Goal: Transaction & Acquisition: Subscribe to service/newsletter

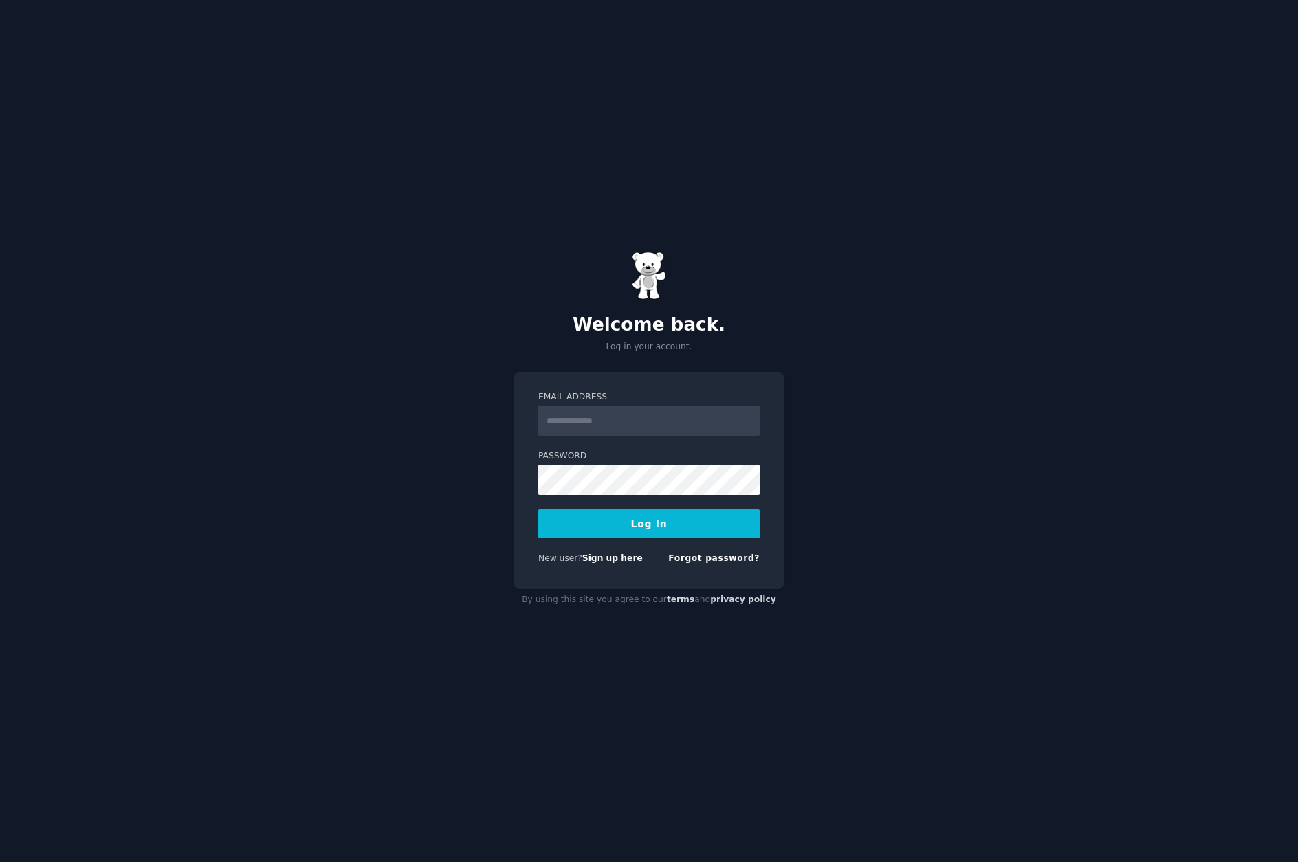
click at [0, 861] on nordpass-portal at bounding box center [0, 862] width 0 height 0
type input "**********"
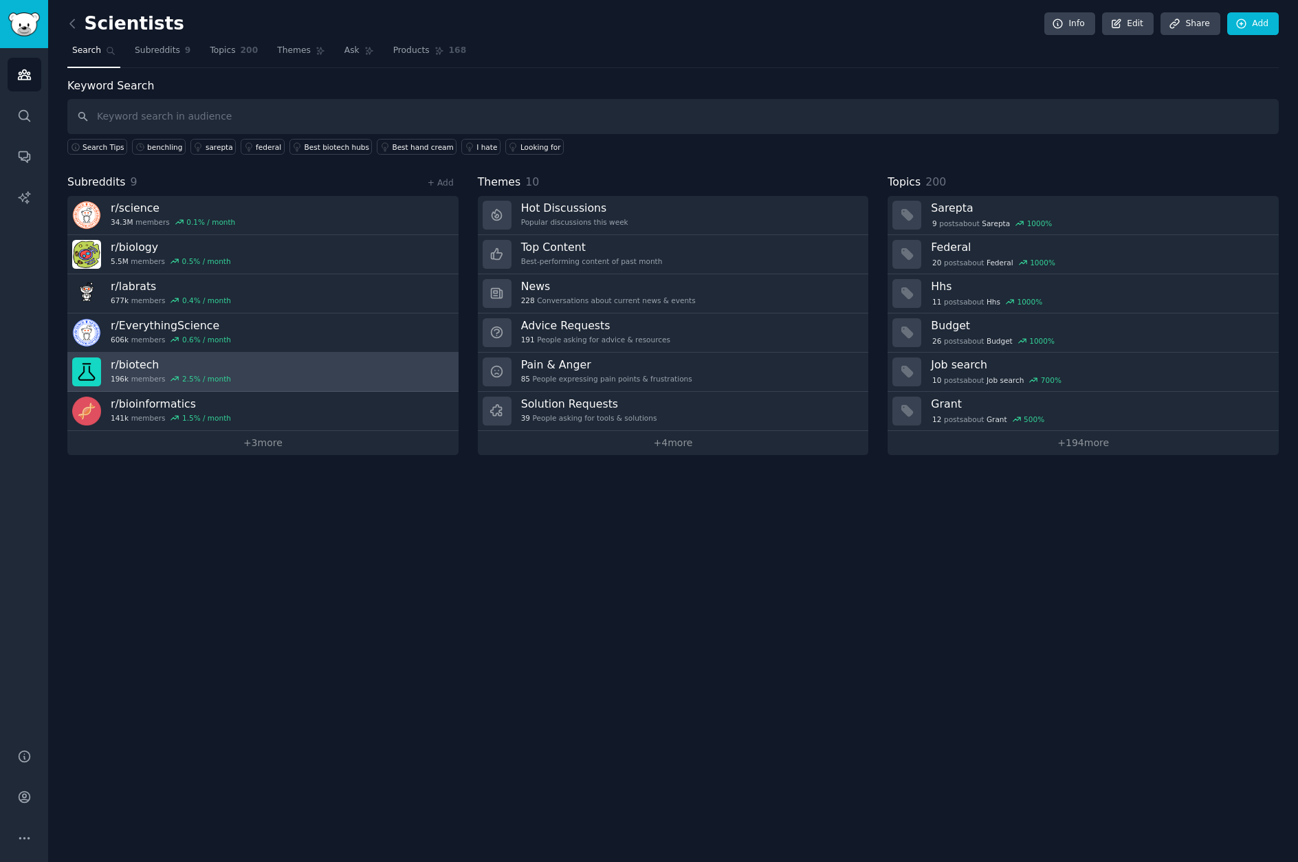
click at [181, 363] on h3 "r/ biotech" at bounding box center [171, 364] width 120 height 14
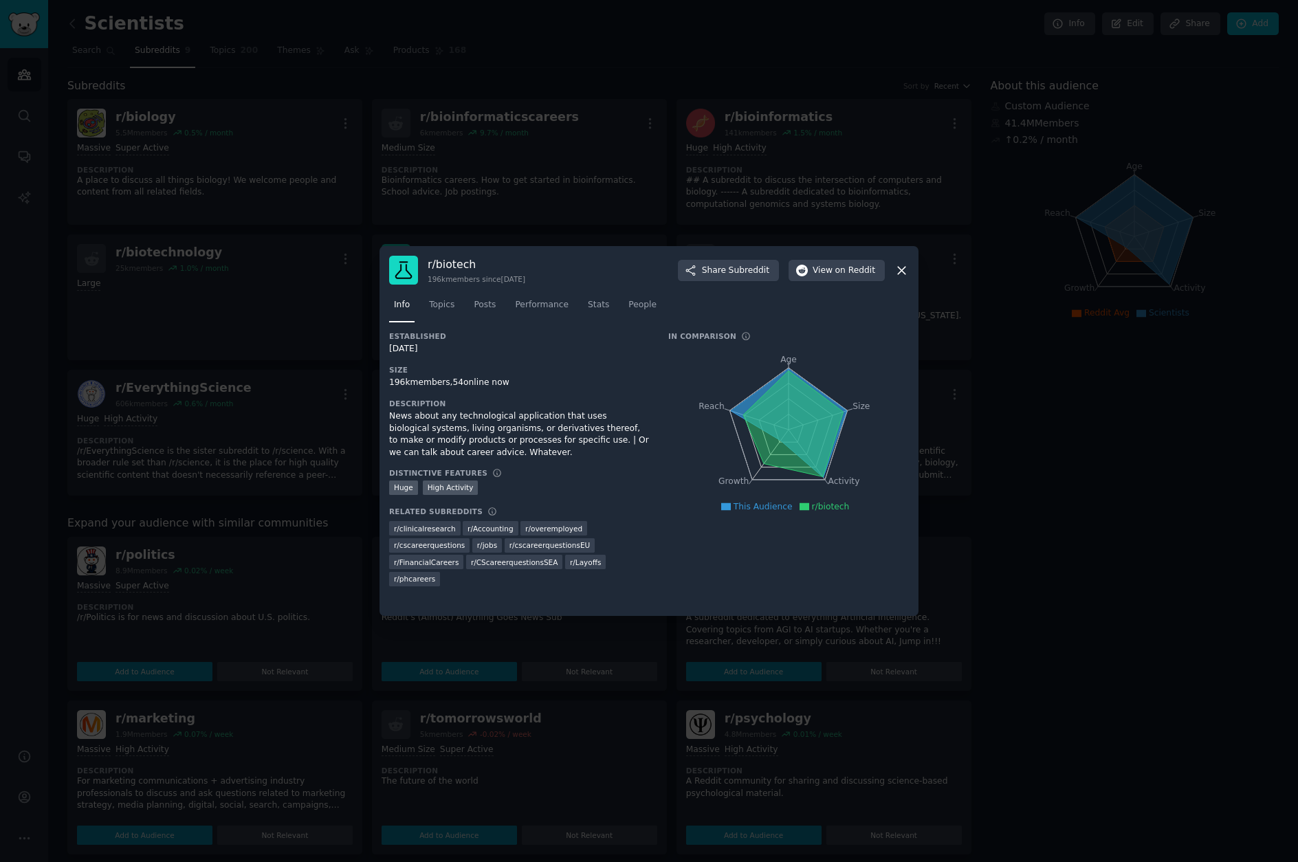
click at [1210, 472] on div at bounding box center [649, 431] width 1298 height 862
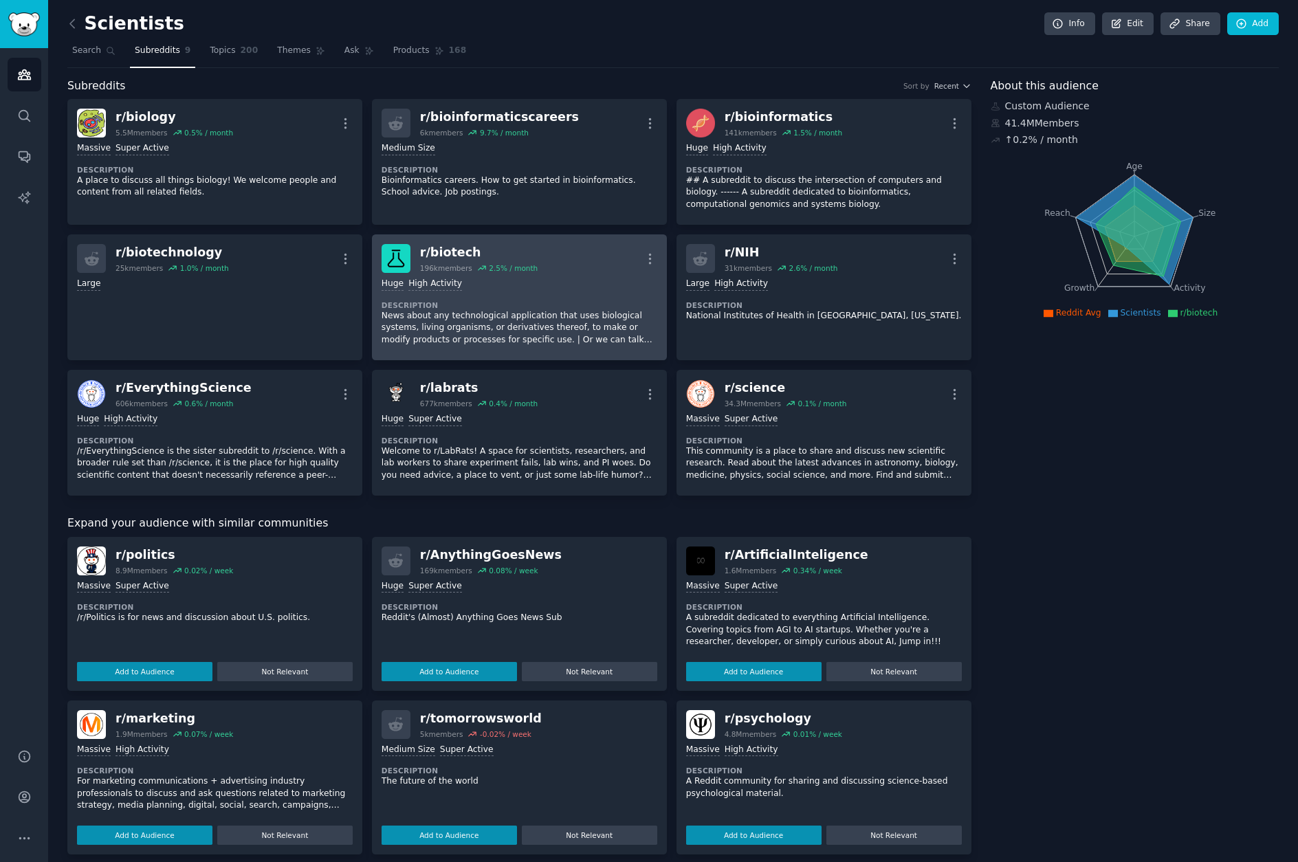
click at [616, 326] on p "News about any technological application that uses biological systems, living o…" at bounding box center [520, 328] width 276 height 36
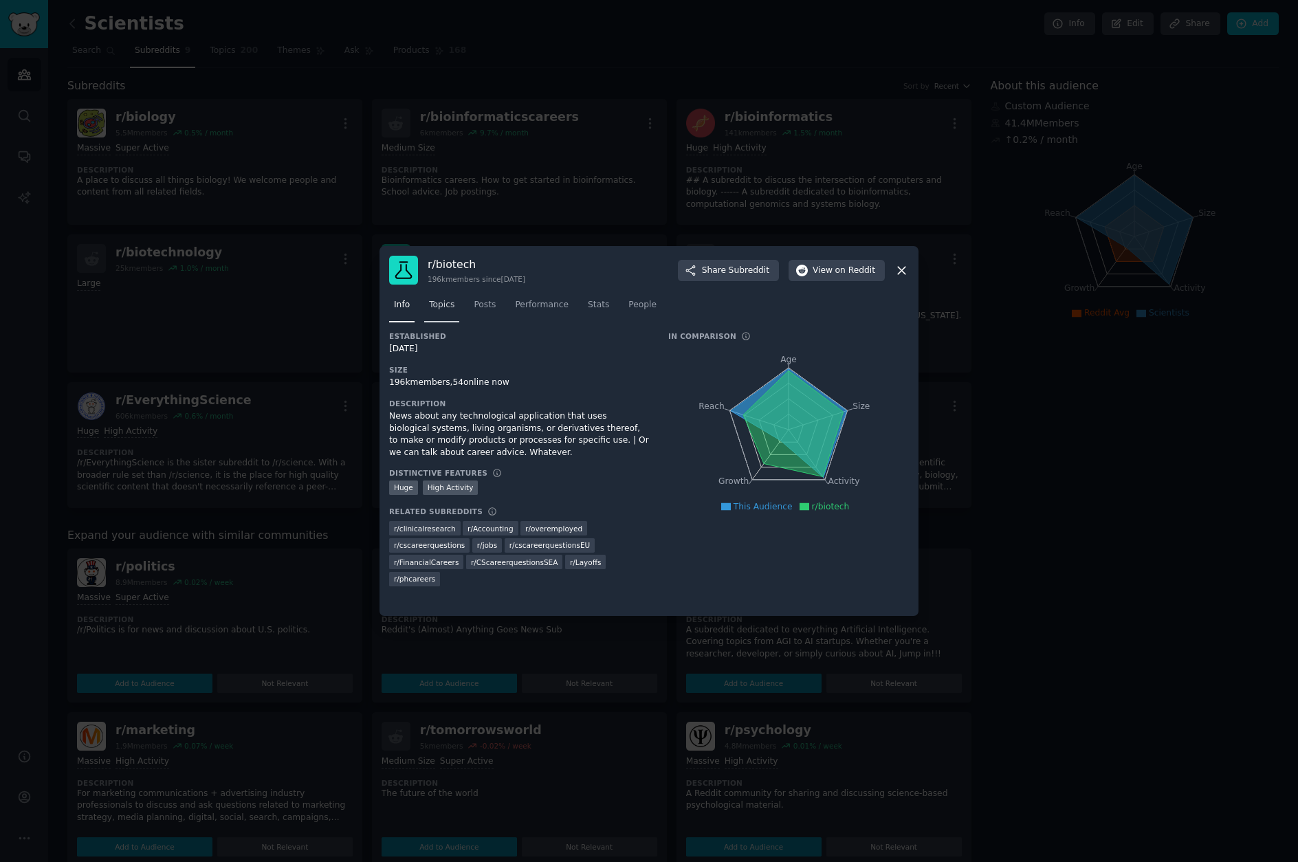
click at [456, 305] on link "Topics" at bounding box center [441, 308] width 35 height 28
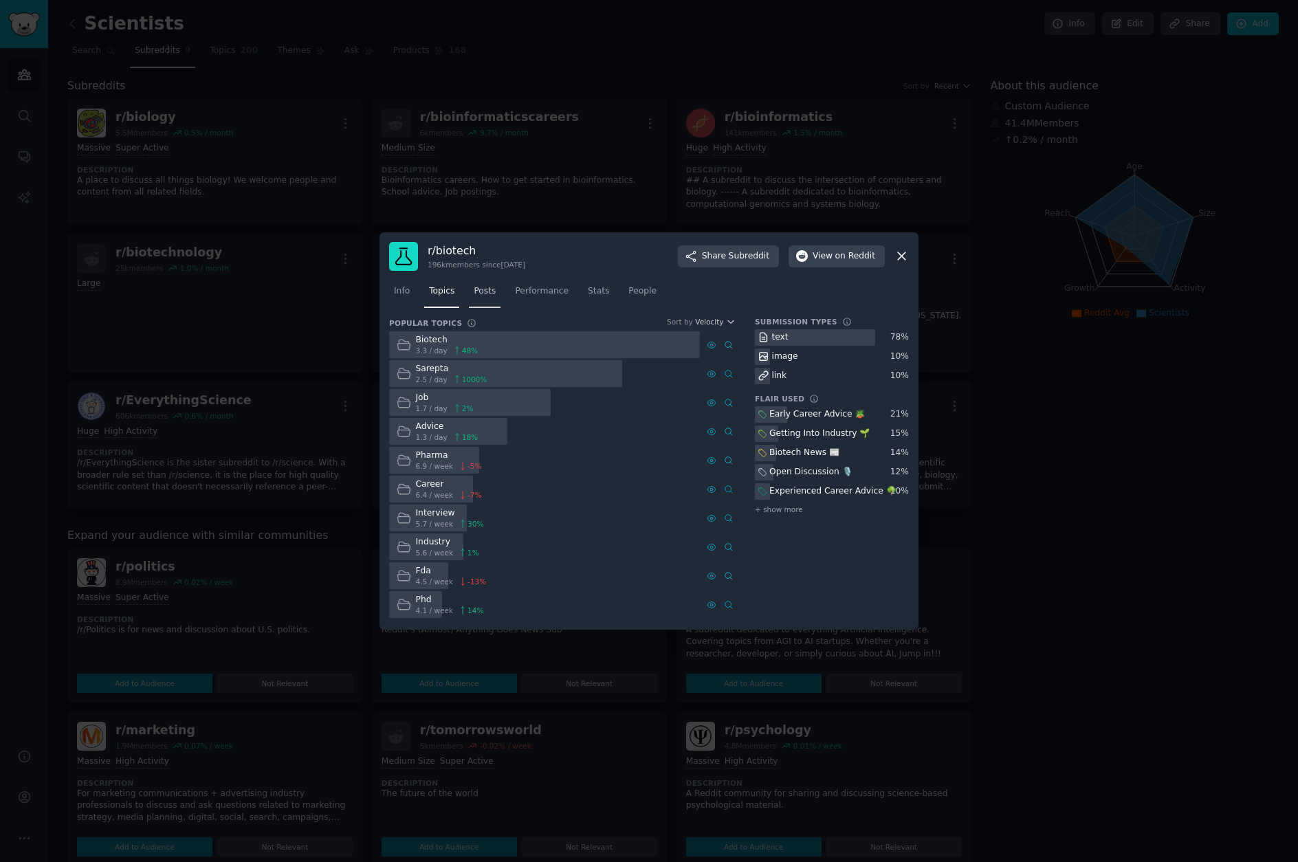
click at [493, 293] on span "Posts" at bounding box center [485, 291] width 22 height 12
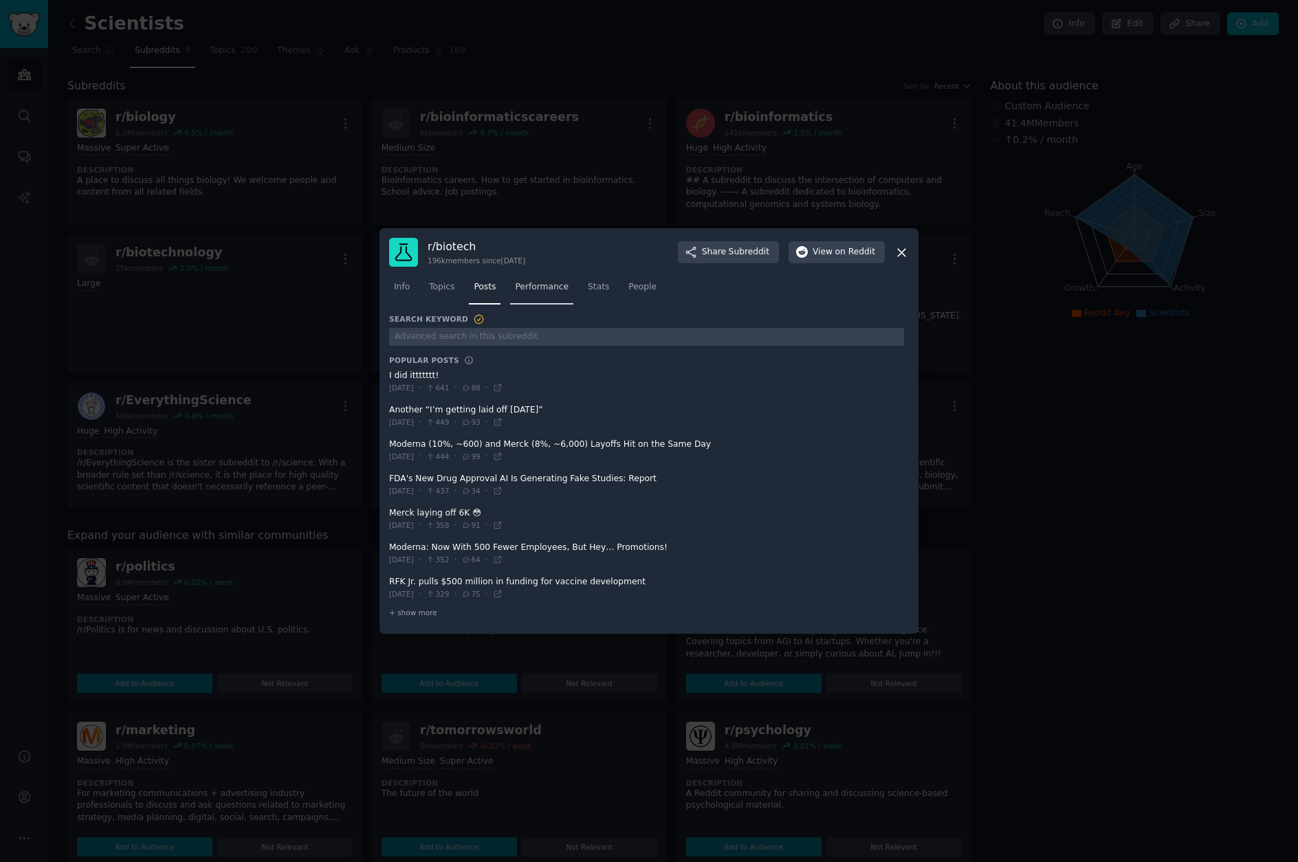
click at [549, 294] on link "Performance" at bounding box center [541, 290] width 63 height 28
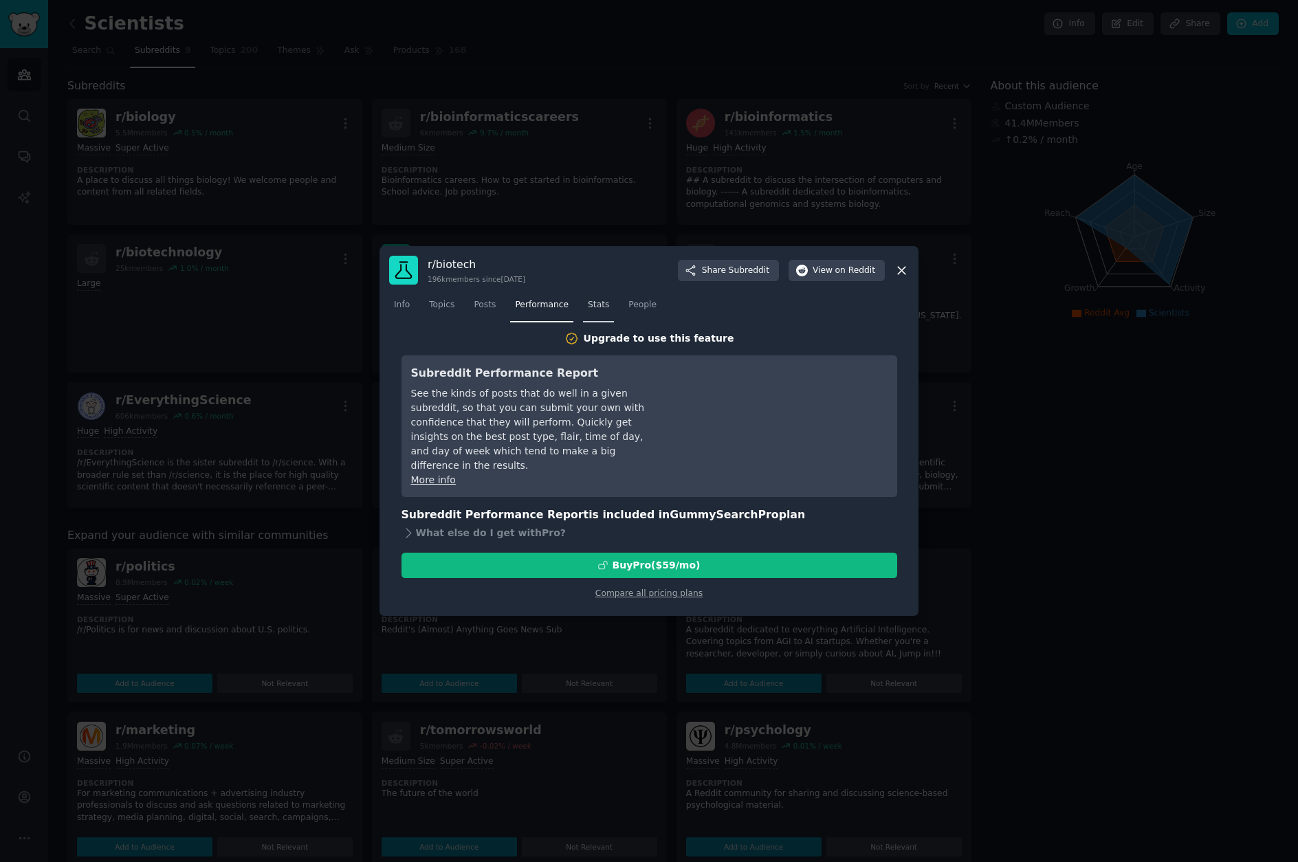
click at [603, 303] on span "Stats" at bounding box center [598, 305] width 21 height 12
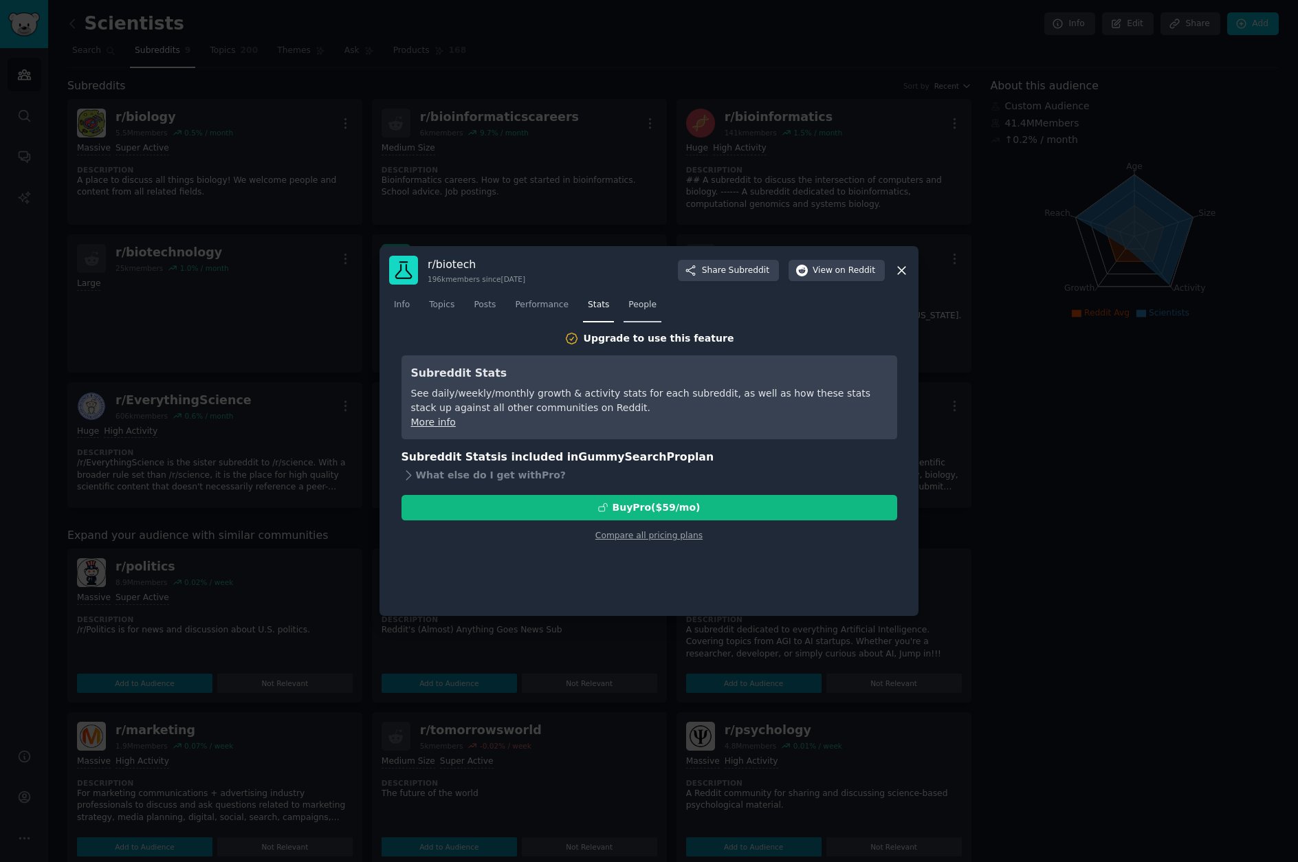
click at [650, 302] on span "People" at bounding box center [642, 305] width 28 height 12
click at [1074, 367] on div at bounding box center [649, 431] width 1298 height 862
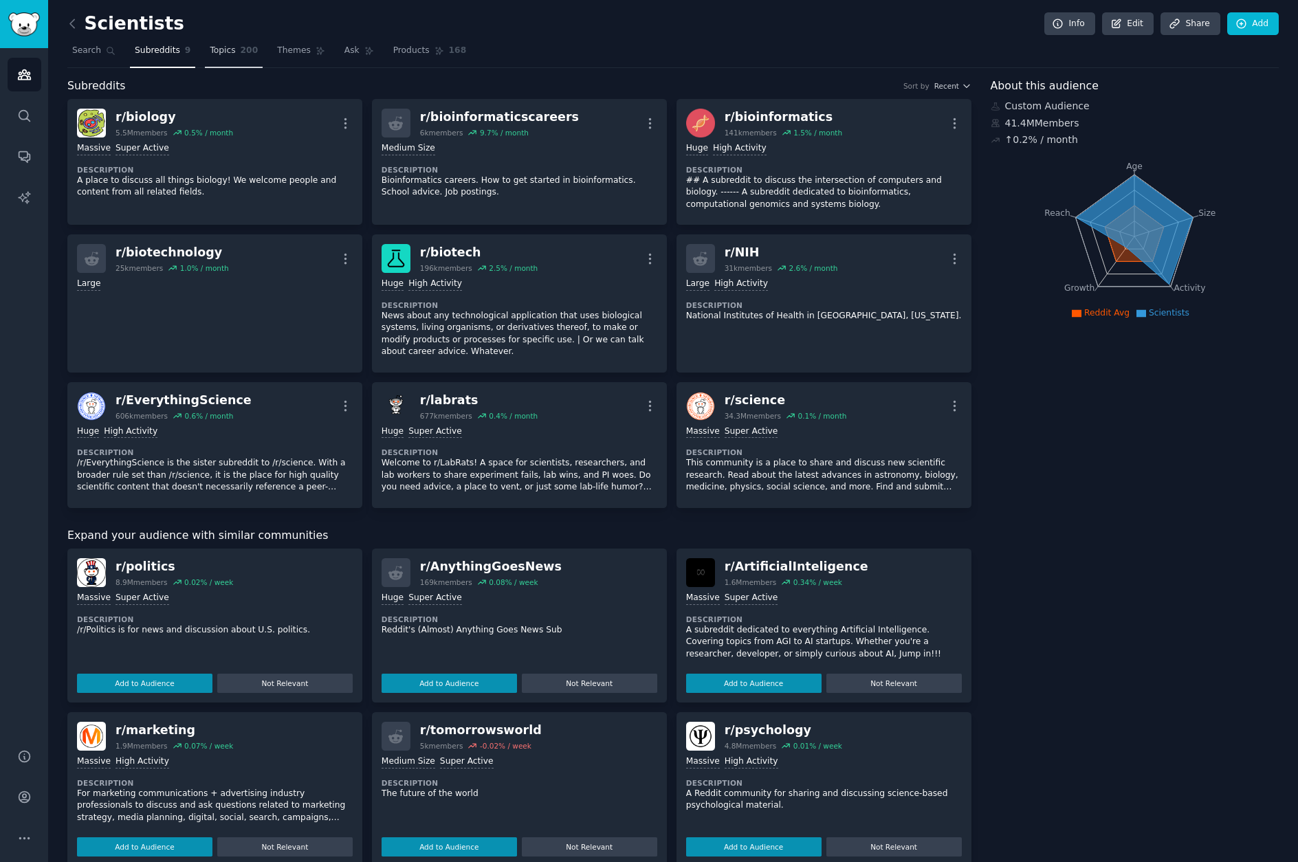
click at [243, 49] on span "200" at bounding box center [250, 51] width 18 height 12
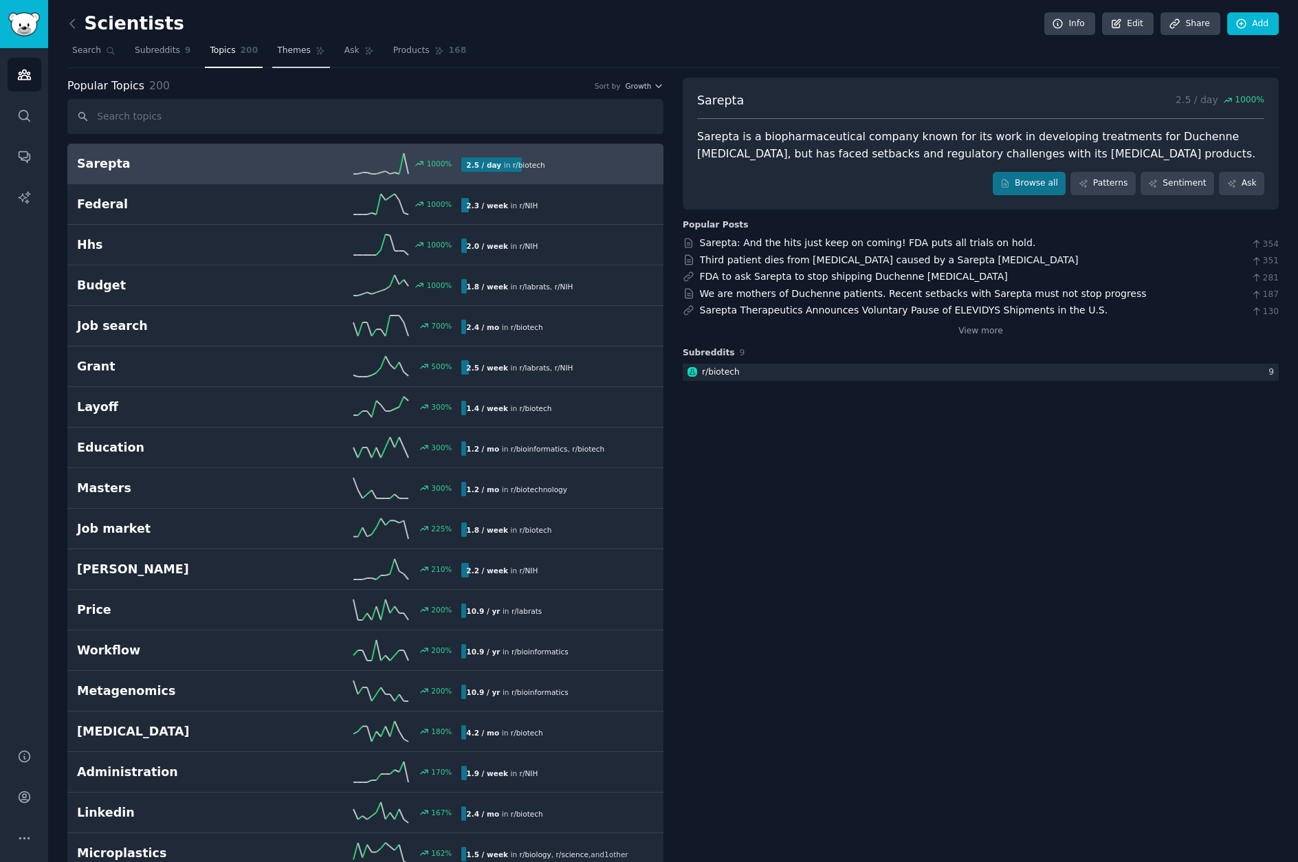
click at [309, 50] on link "Themes" at bounding box center [301, 54] width 58 height 28
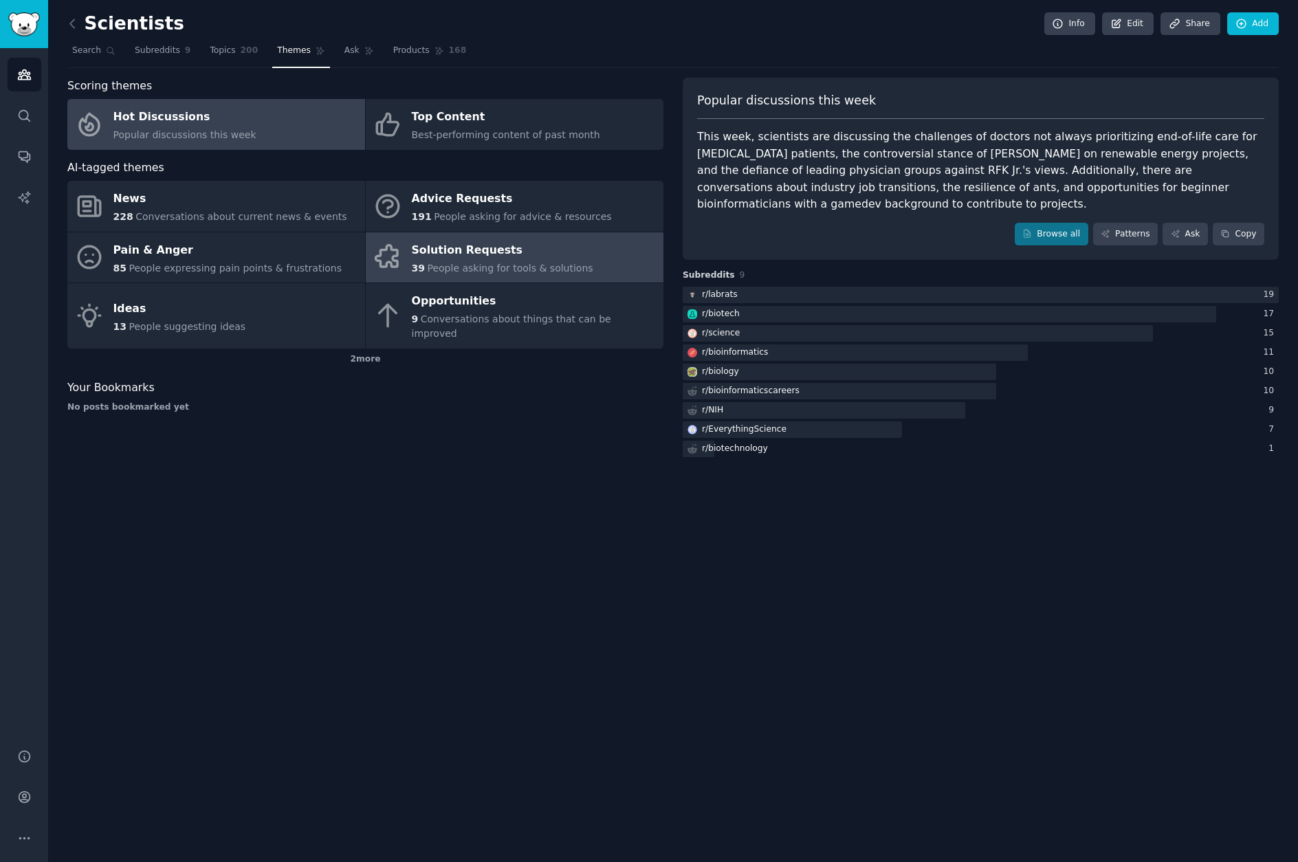
click at [493, 258] on div "Solution Requests" at bounding box center [502, 250] width 181 height 22
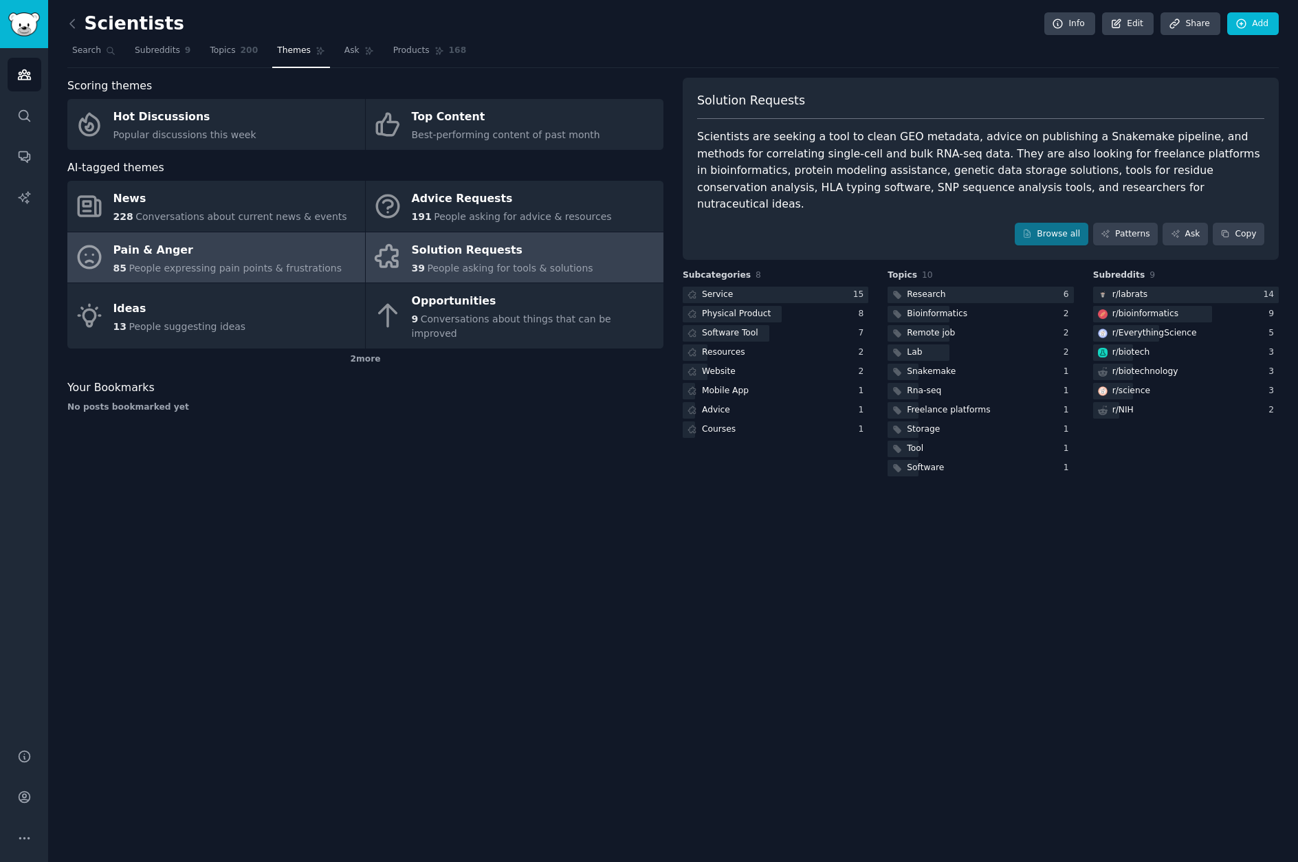
click at [268, 256] on div "Pain & Anger" at bounding box center [227, 250] width 229 height 22
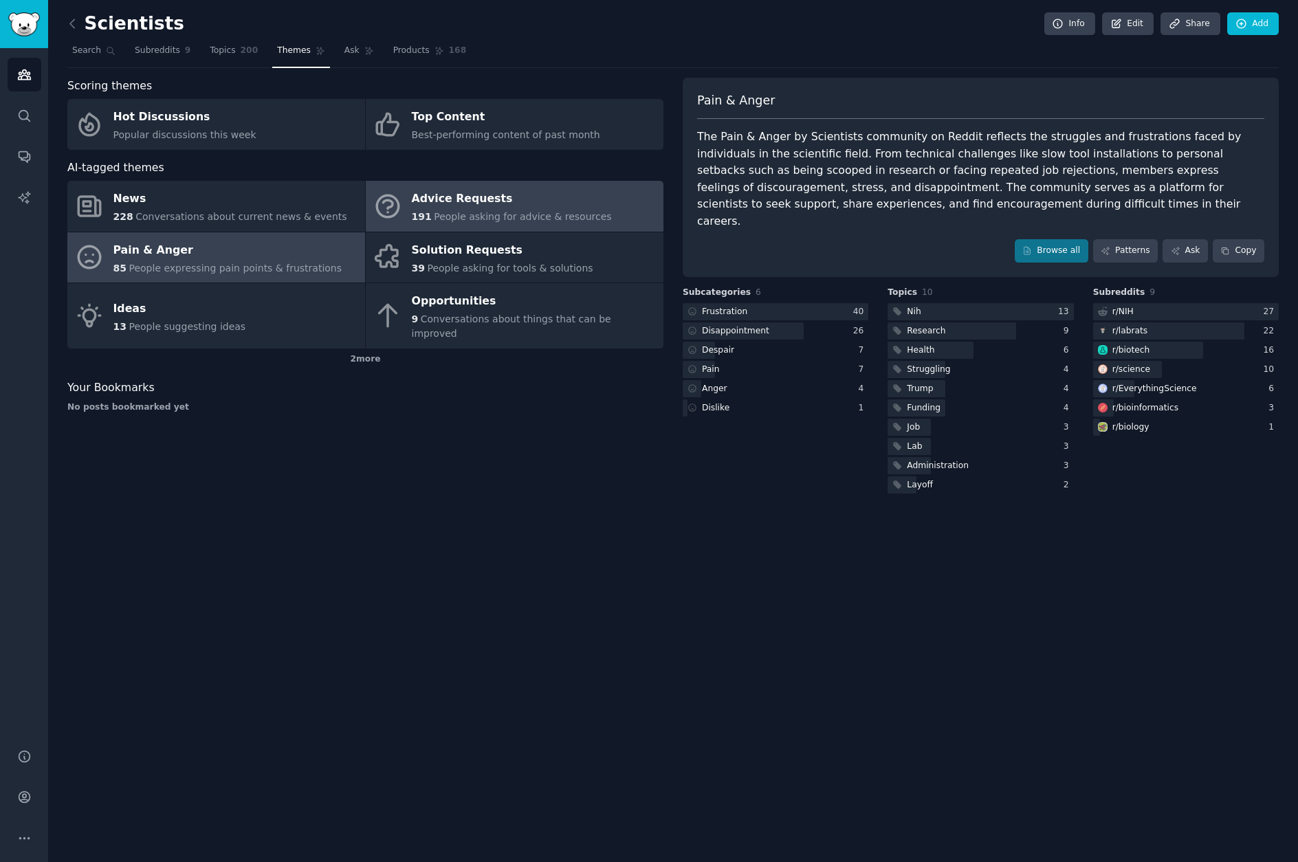
click at [536, 199] on div "Advice Requests" at bounding box center [512, 199] width 200 height 22
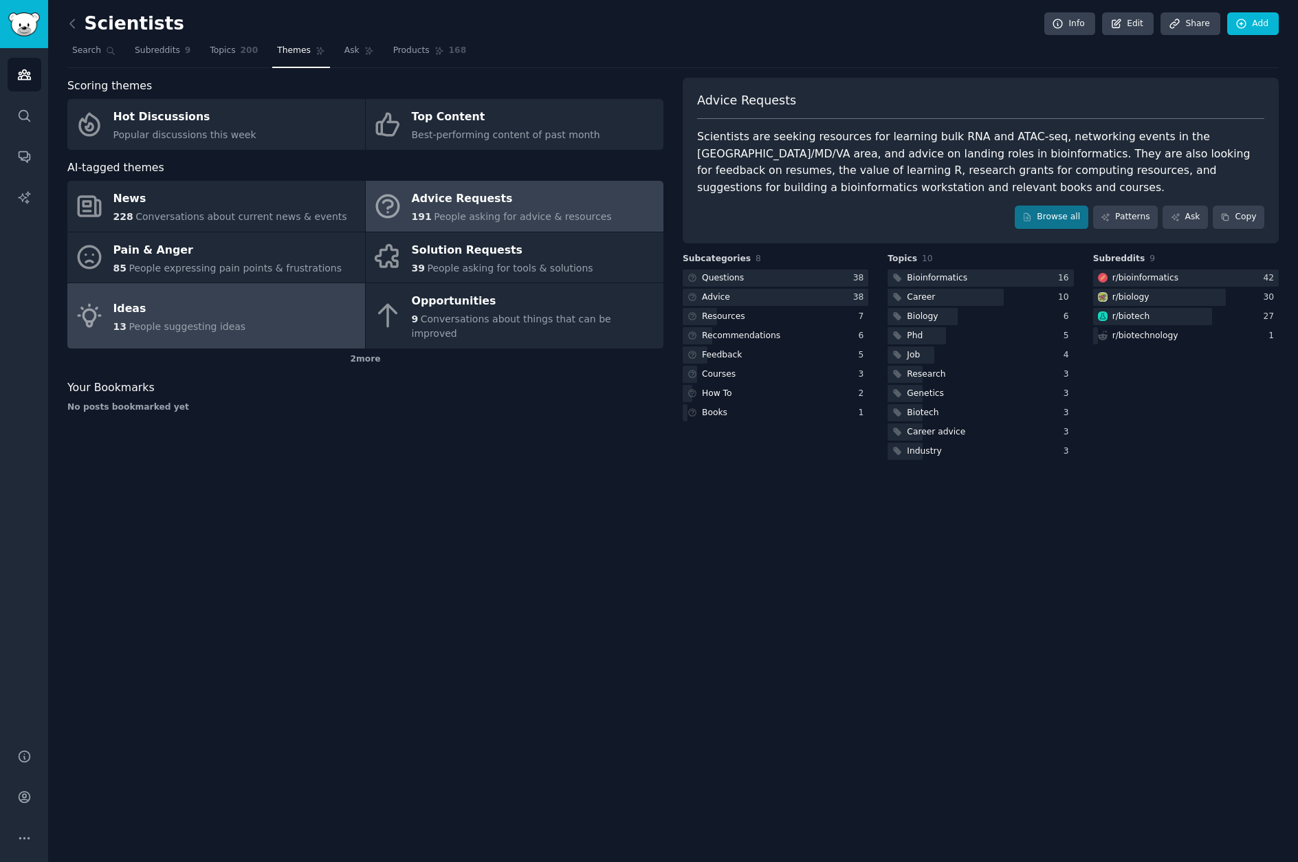
click at [196, 310] on div "Ideas" at bounding box center [179, 309] width 133 height 22
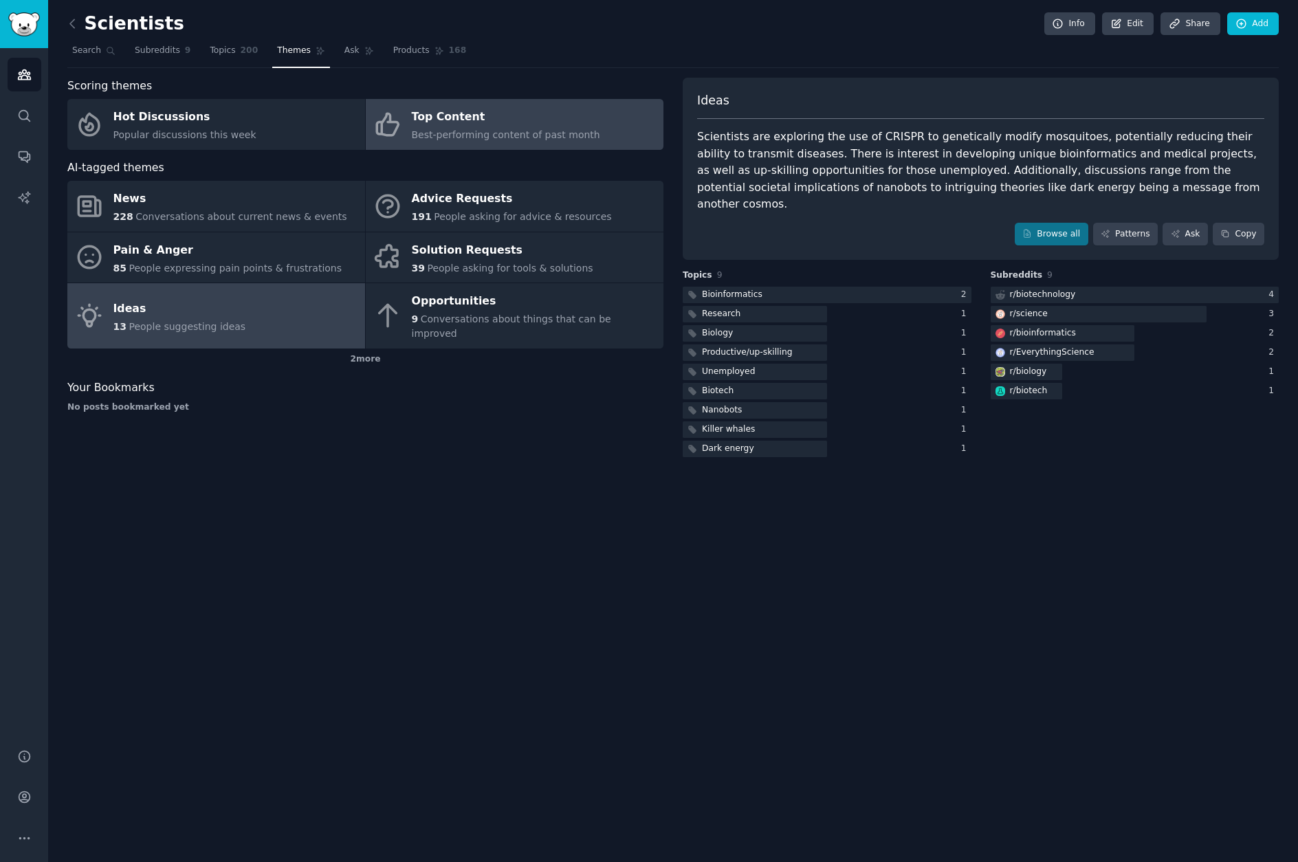
click at [510, 132] on span "Best-performing content of past month" at bounding box center [506, 134] width 188 height 11
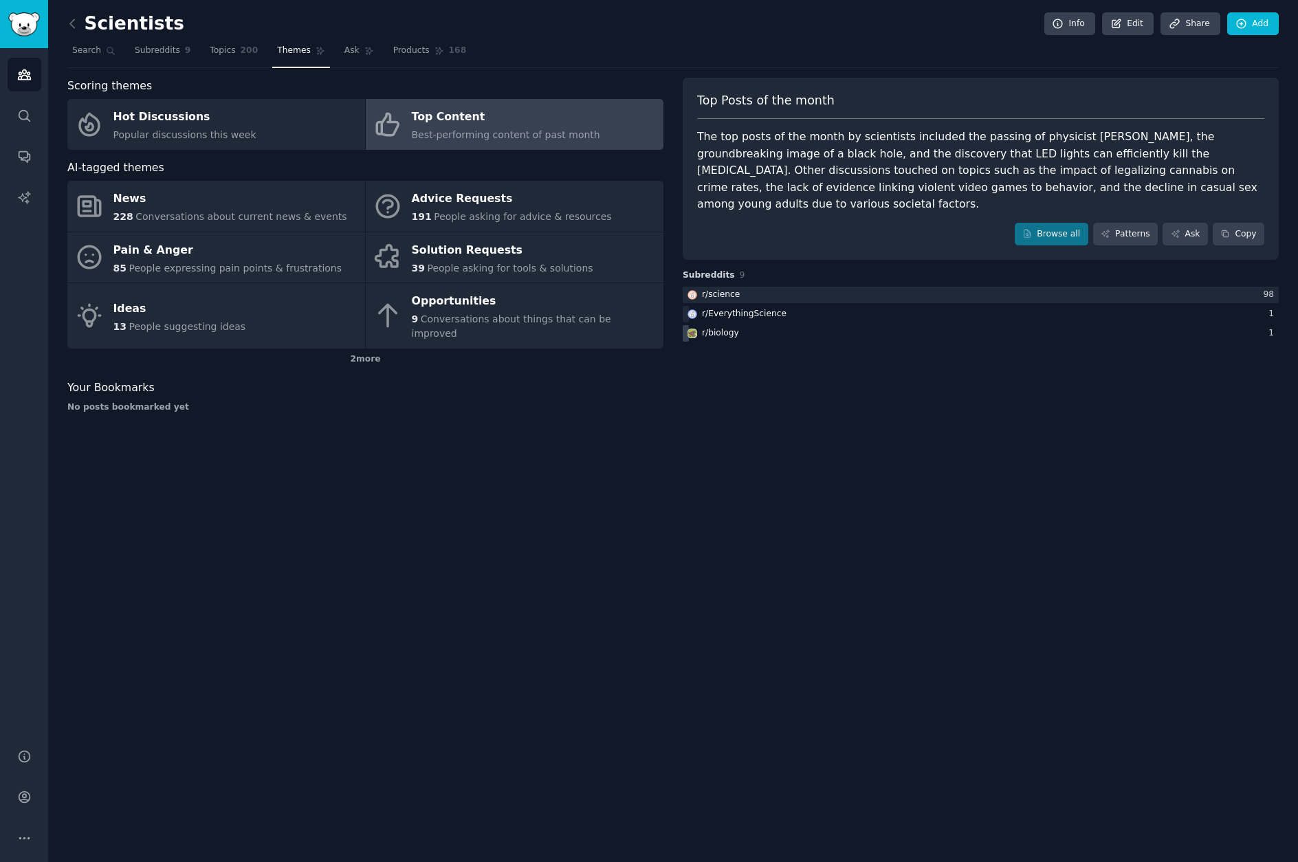
click at [718, 327] on div "r/ biology" at bounding box center [720, 333] width 37 height 12
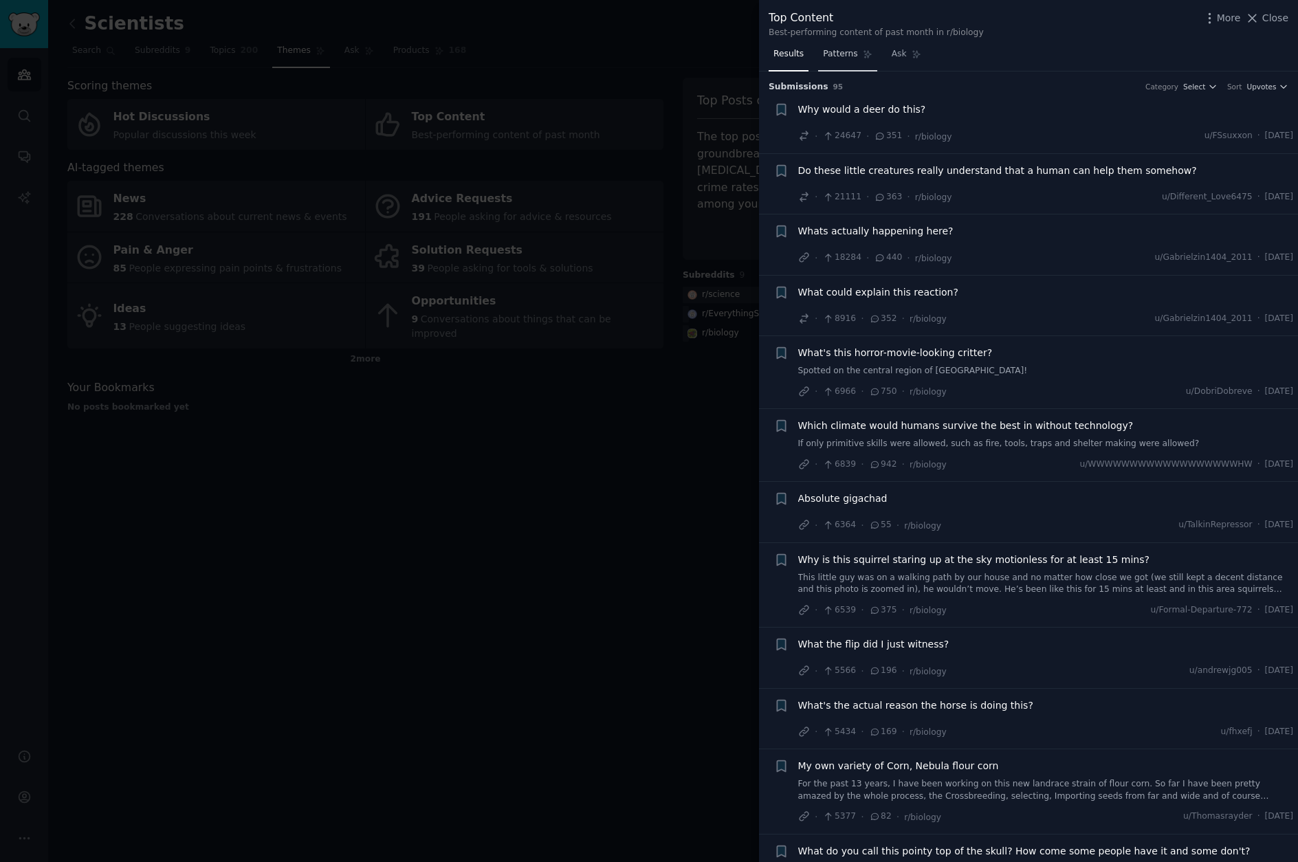
click at [830, 57] on span "Patterns" at bounding box center [840, 54] width 34 height 12
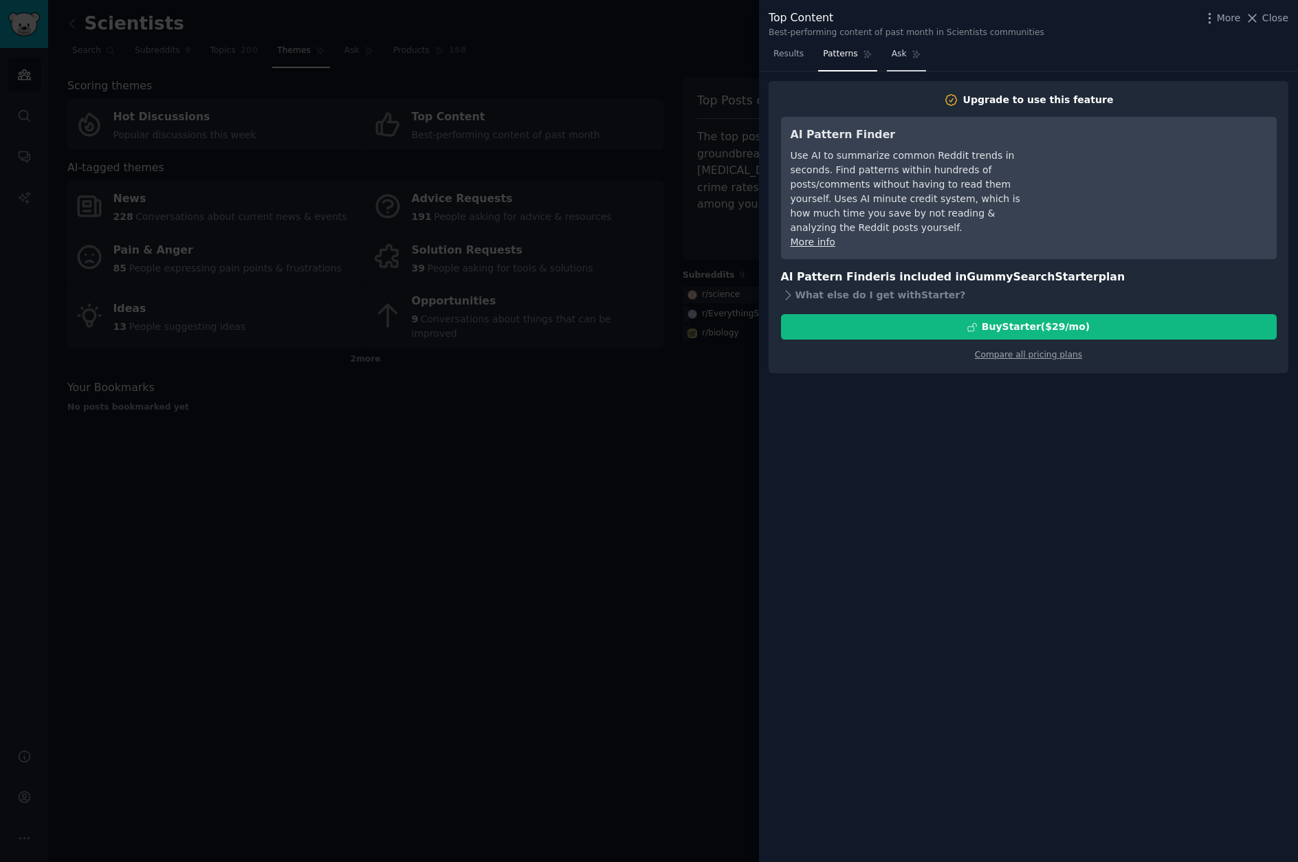
click at [916, 56] on icon at bounding box center [916, 55] width 8 height 8
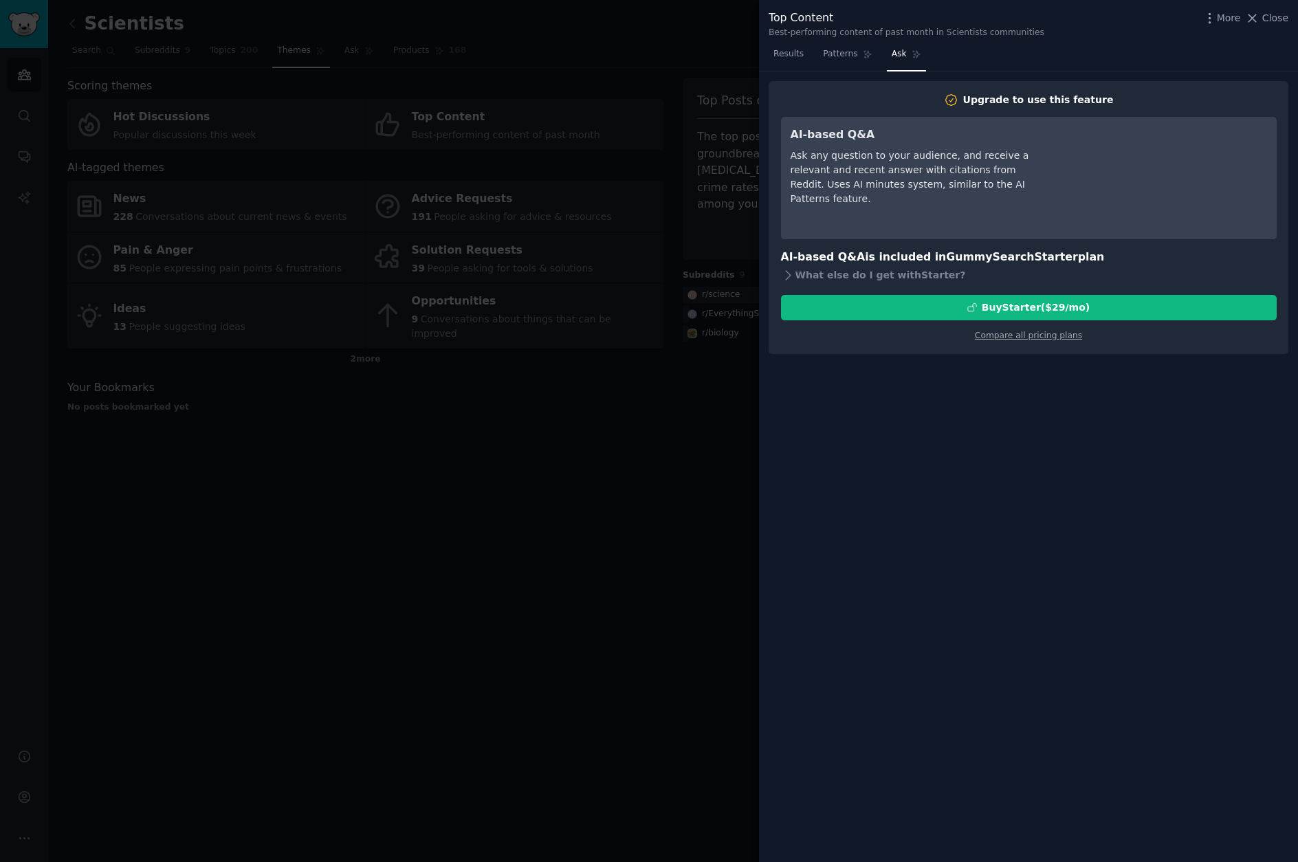
click at [467, 408] on div at bounding box center [649, 431] width 1298 height 862
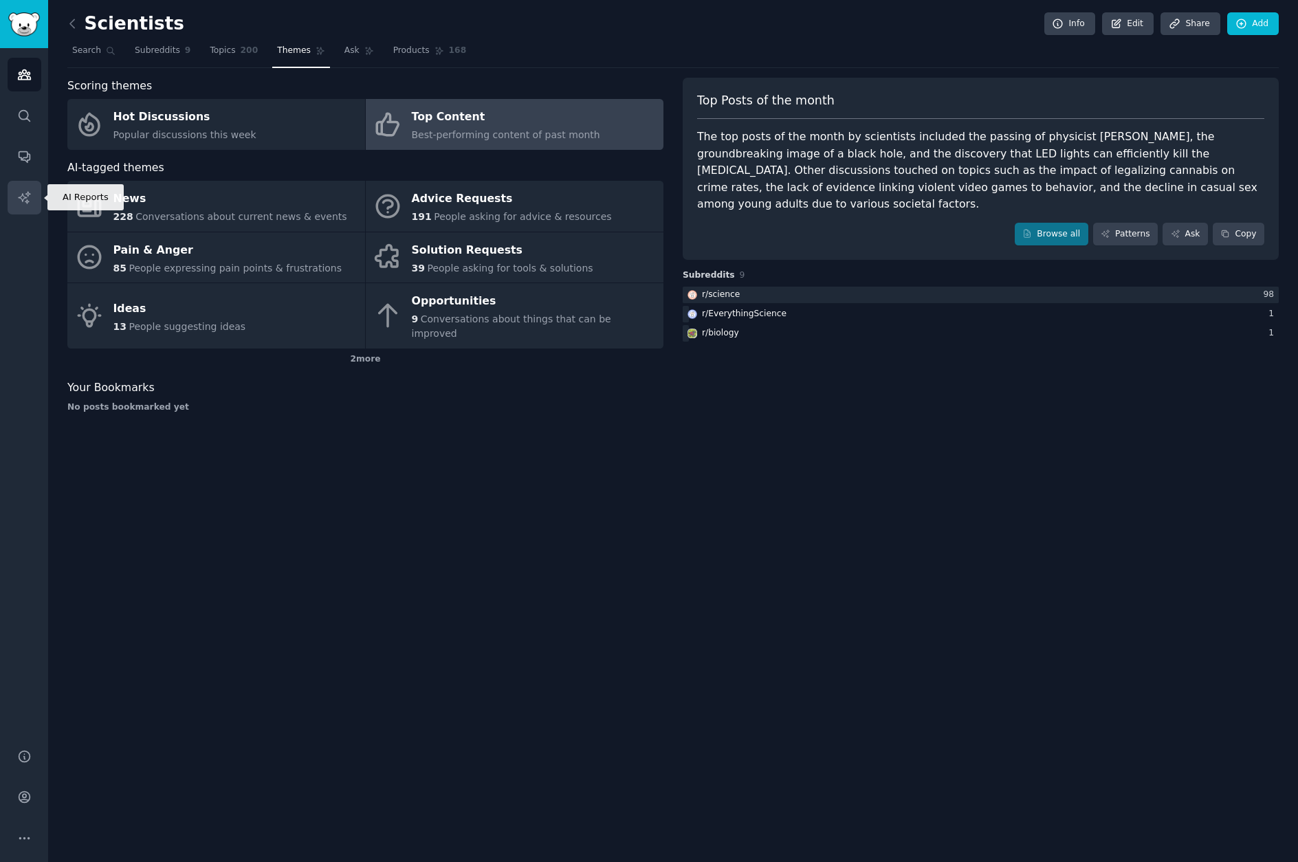
click at [23, 199] on icon "Sidebar" at bounding box center [24, 197] width 12 height 12
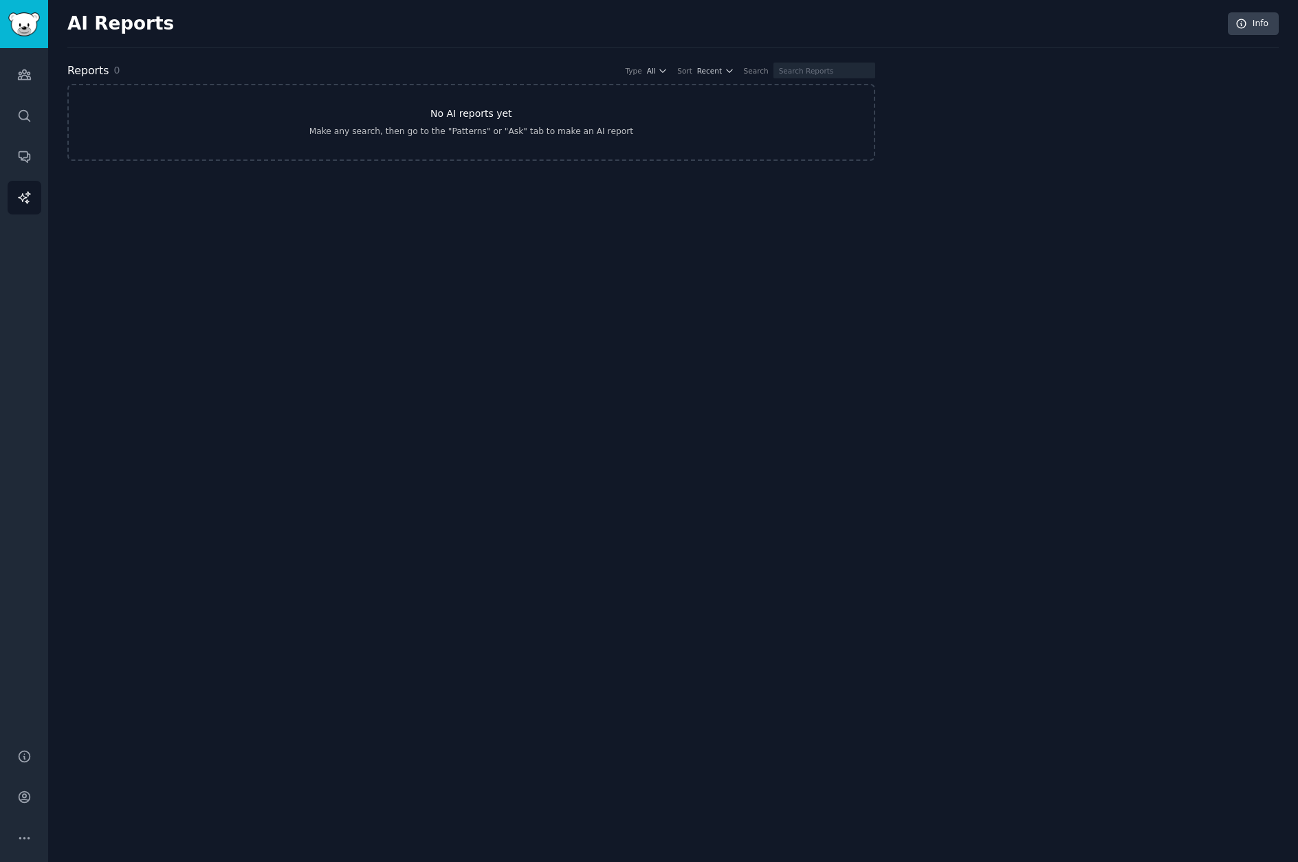
click at [153, 139] on link "No AI reports yet Make any search, then go to the "Patterns" or "Ask" tab to ma…" at bounding box center [471, 122] width 808 height 77
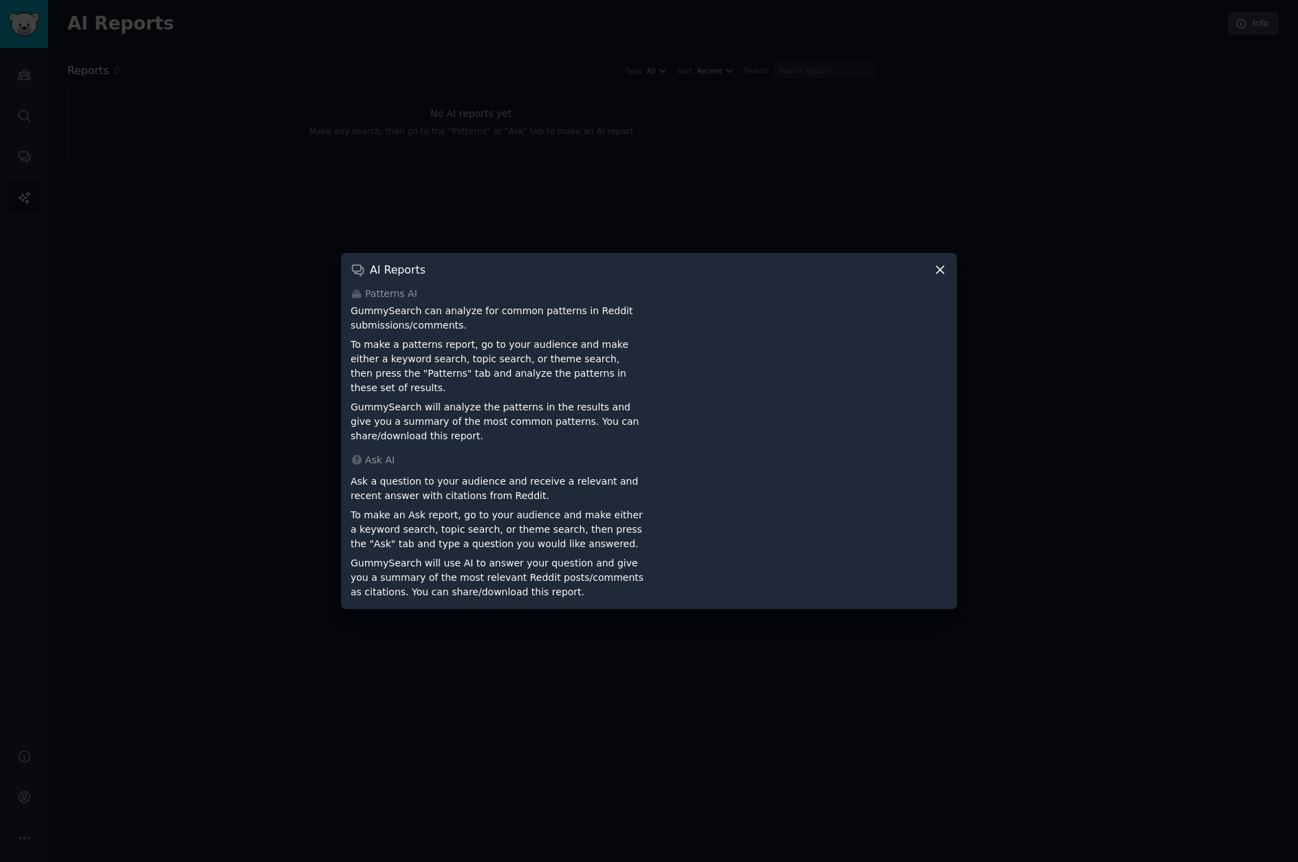
click at [177, 344] on div at bounding box center [649, 431] width 1298 height 862
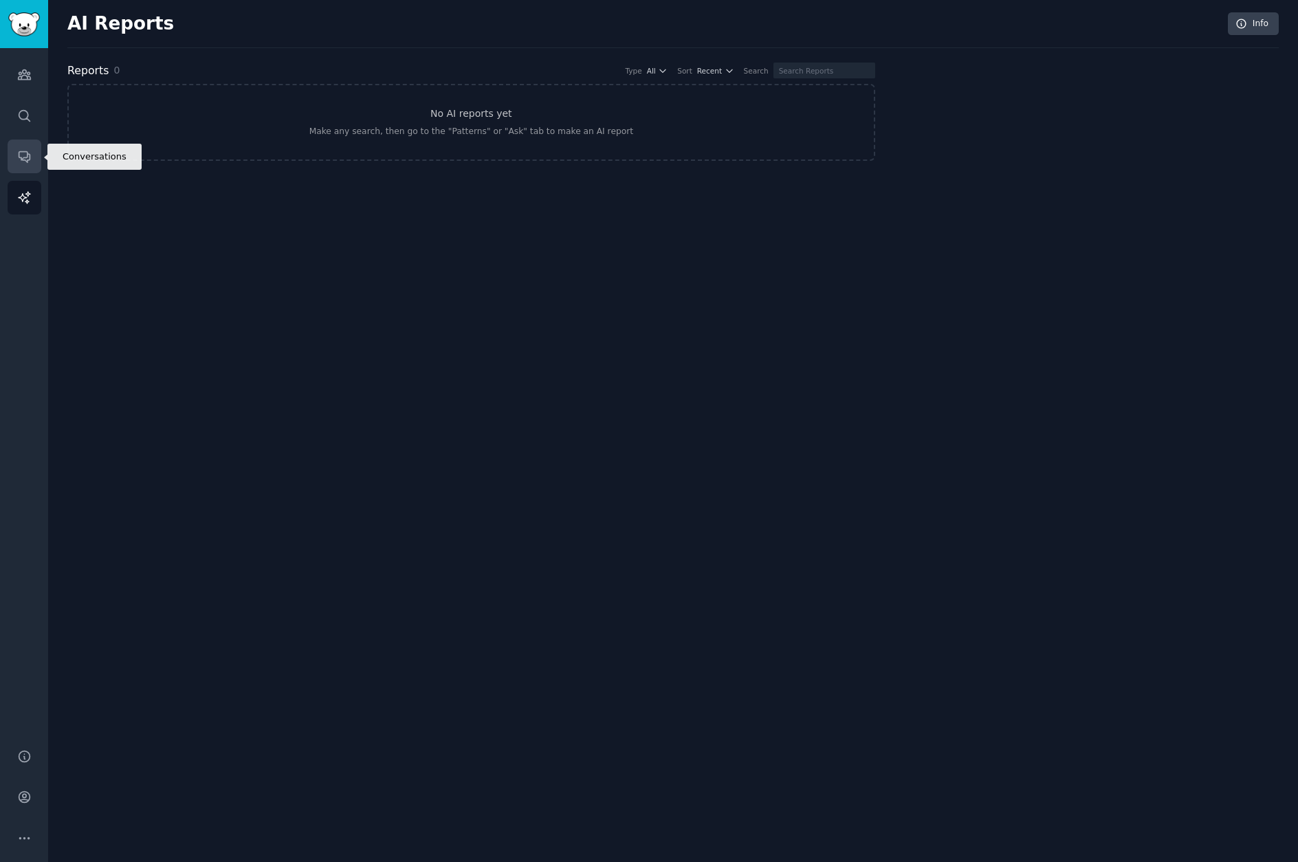
click at [20, 158] on icon "Sidebar" at bounding box center [24, 156] width 14 height 14
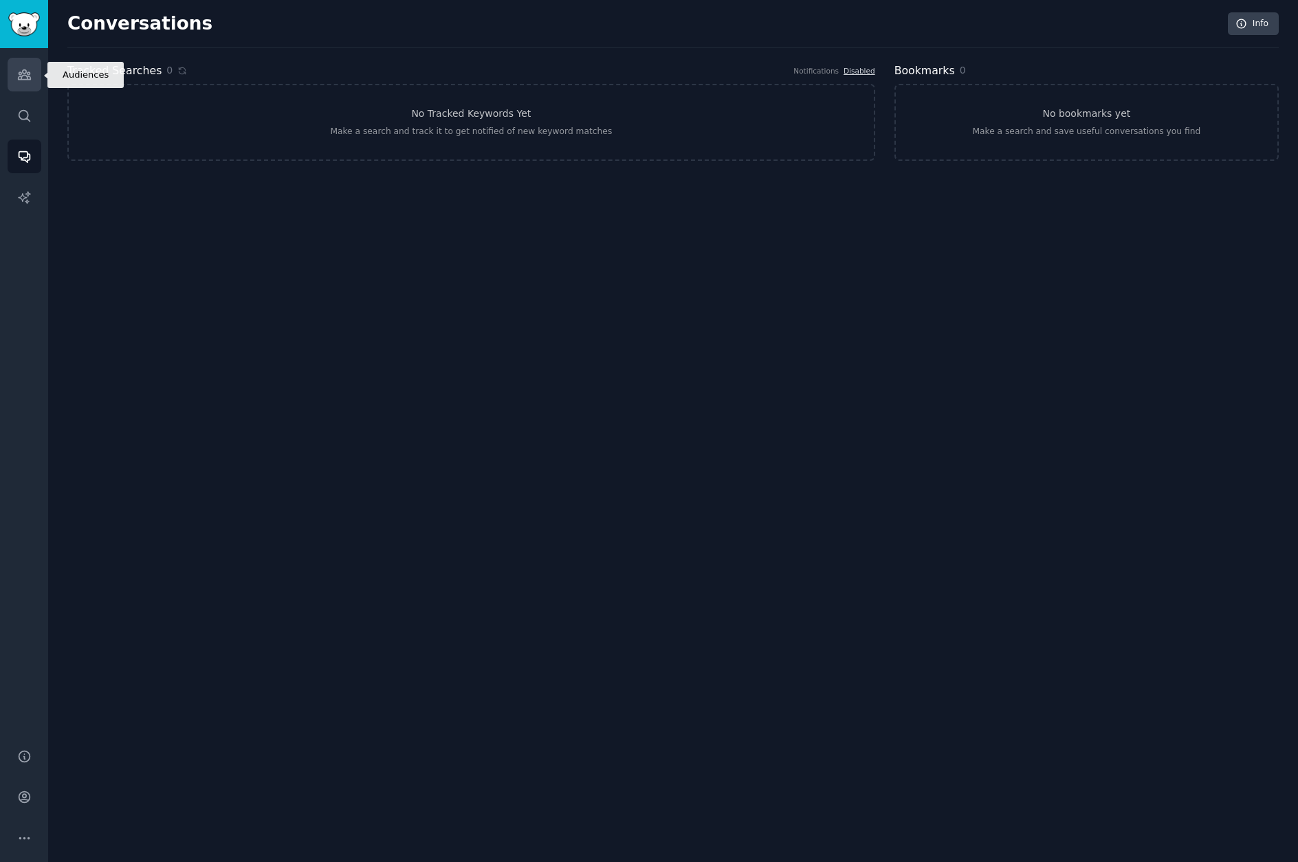
click at [21, 74] on icon "Sidebar" at bounding box center [24, 74] width 14 height 14
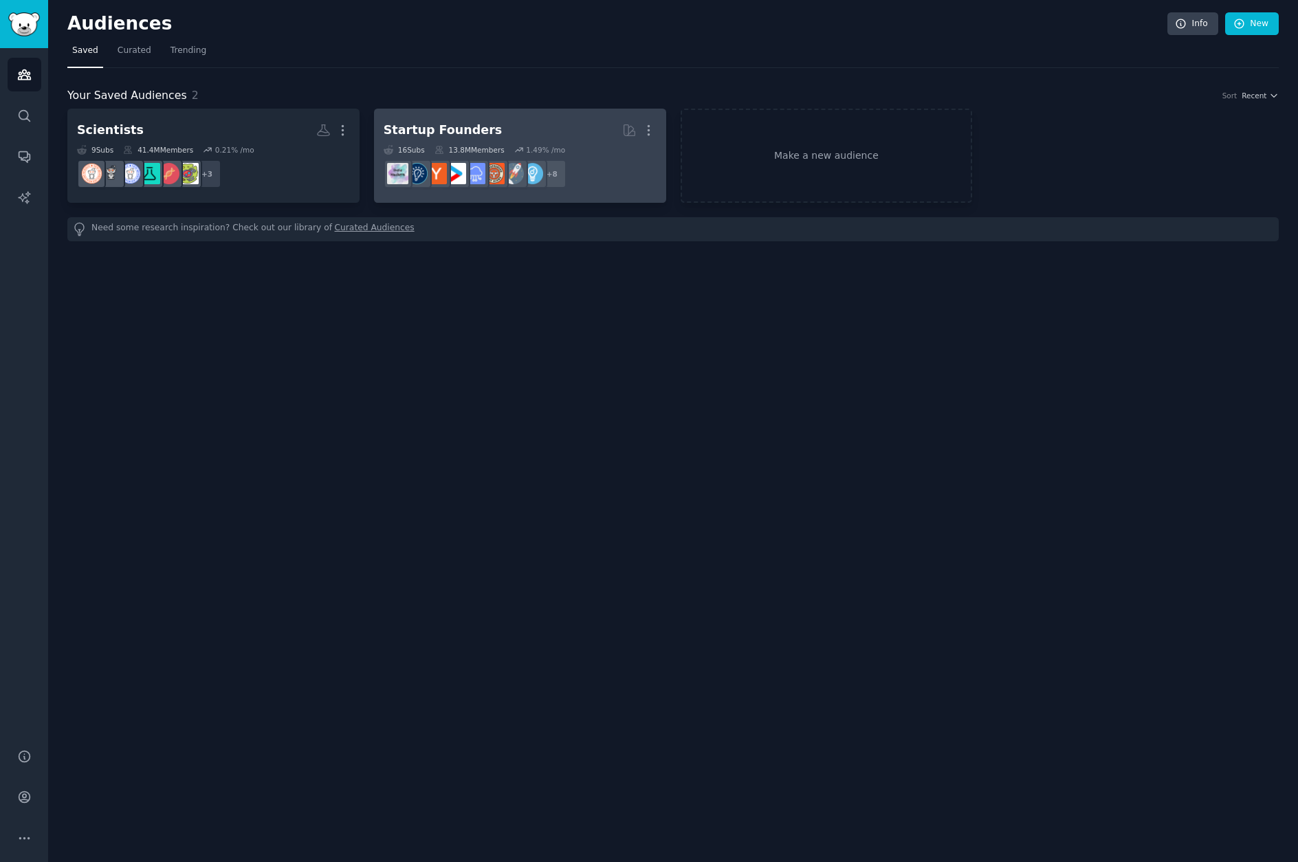
click at [431, 124] on div "Startup Founders" at bounding box center [443, 130] width 118 height 17
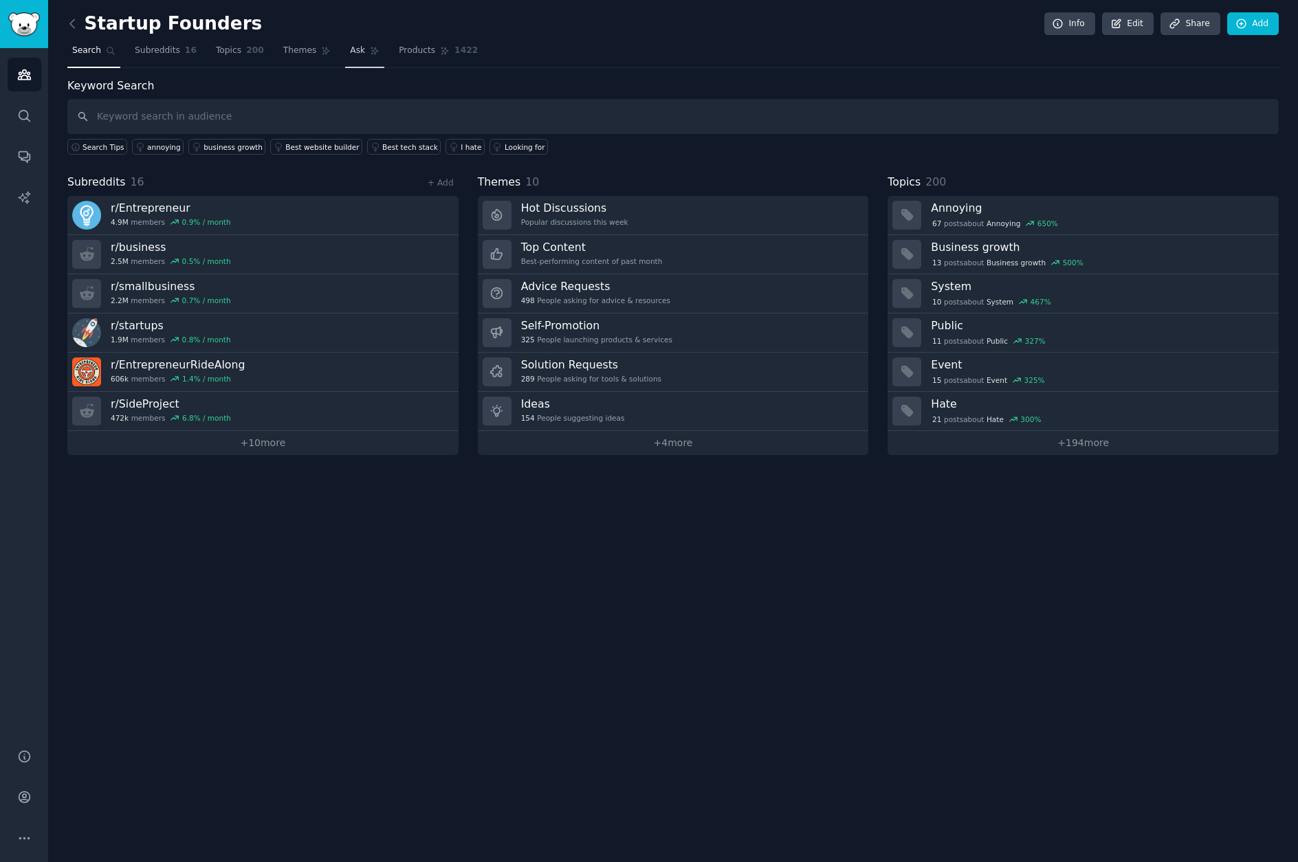
click at [350, 49] on span "Ask" at bounding box center [357, 51] width 15 height 12
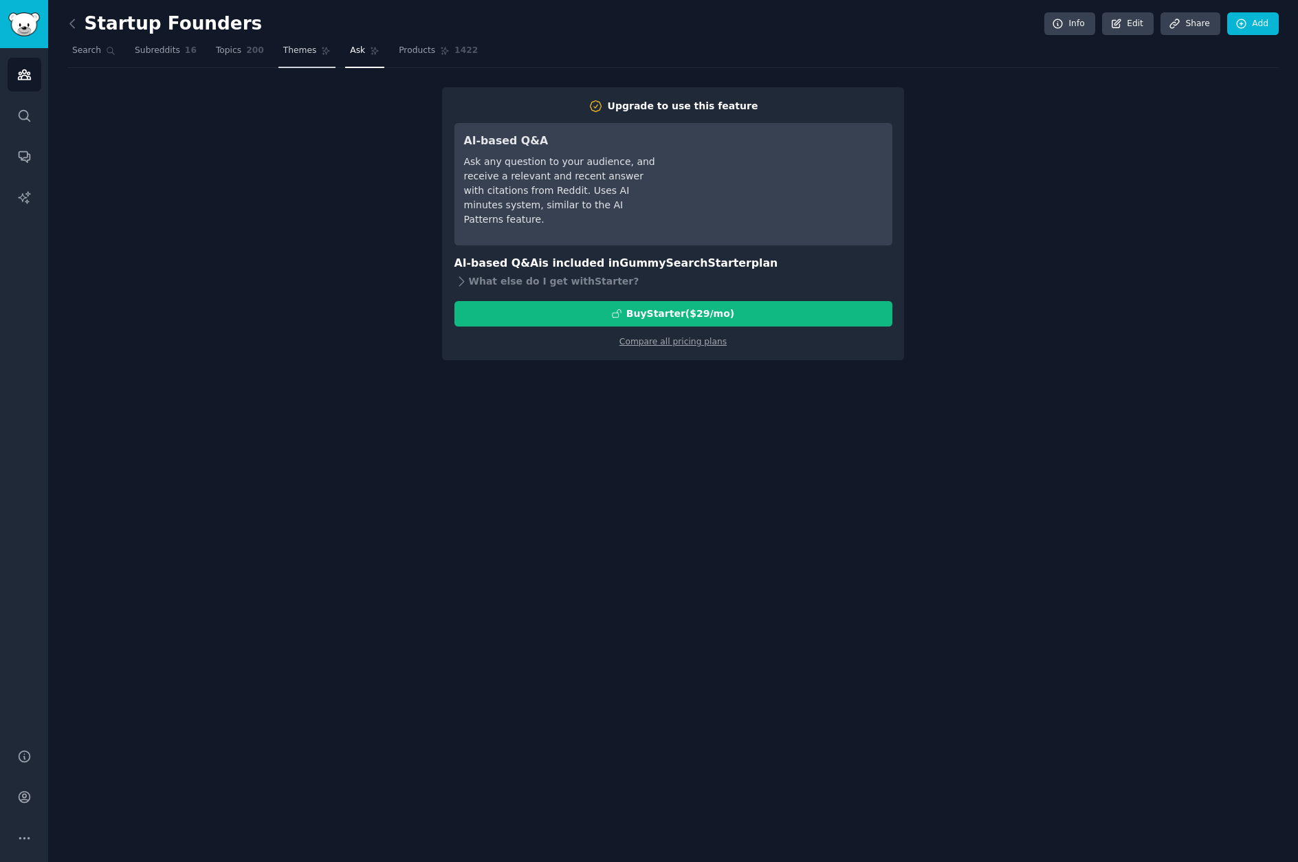
click at [287, 49] on span "Themes" at bounding box center [300, 51] width 34 height 12
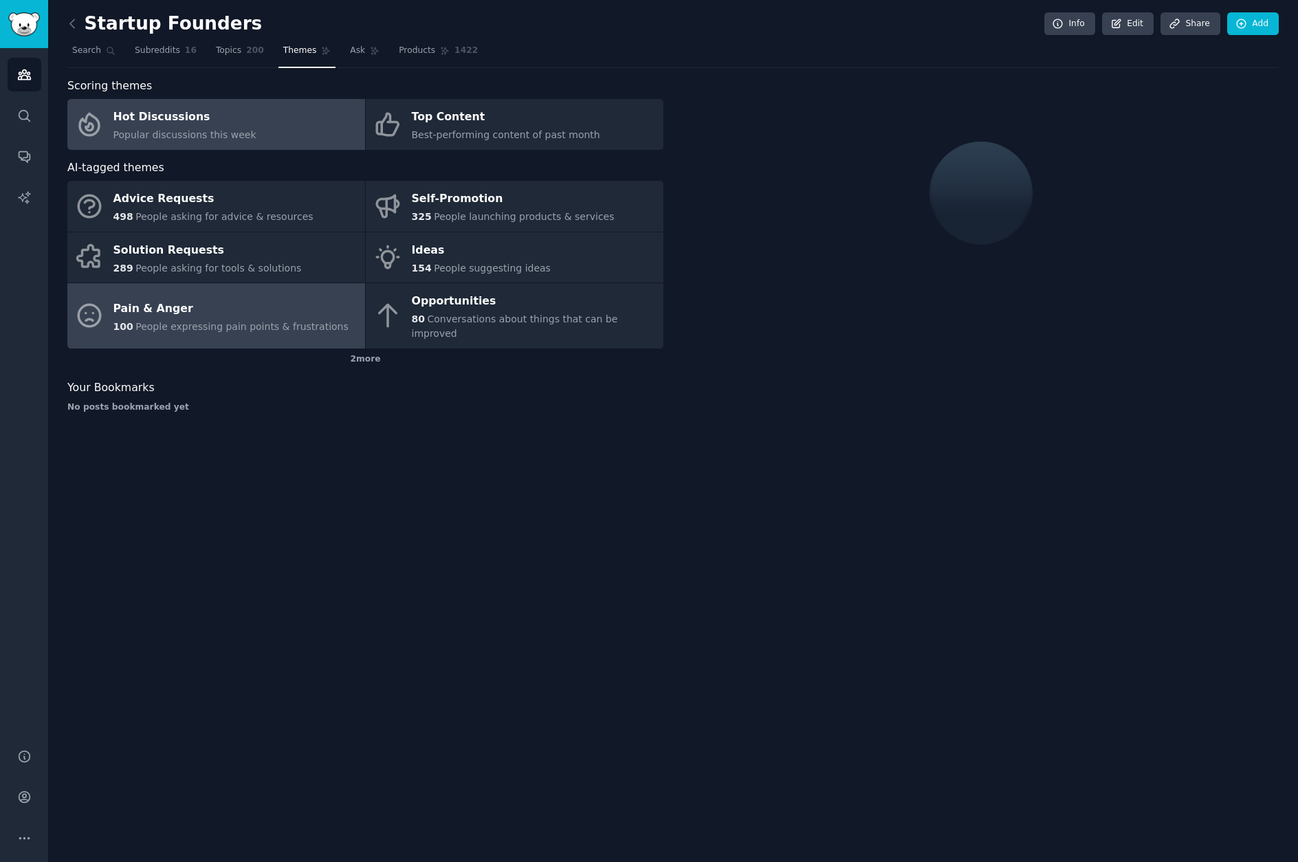
click at [303, 298] on div "Pain & Anger" at bounding box center [230, 309] width 235 height 22
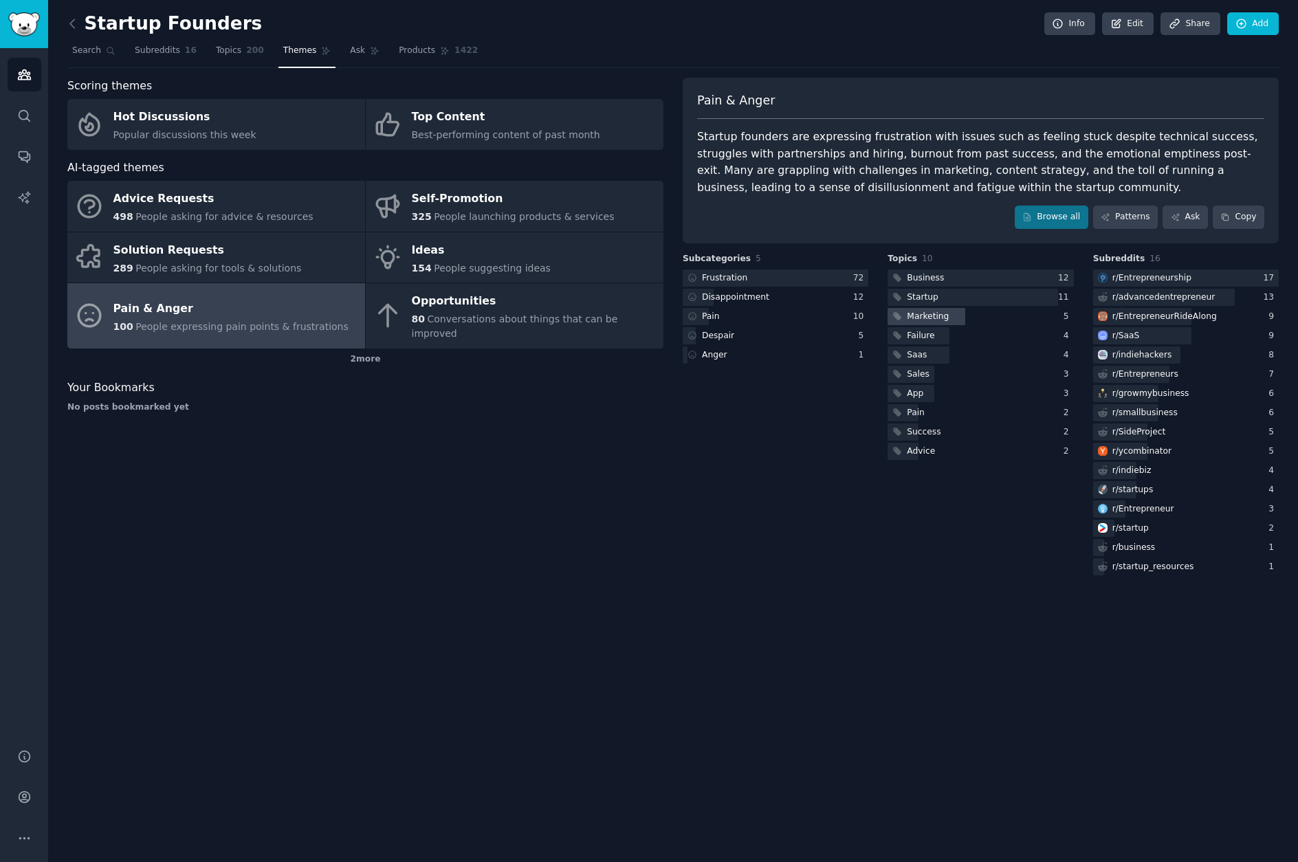
click at [920, 318] on div "Marketing" at bounding box center [928, 317] width 42 height 12
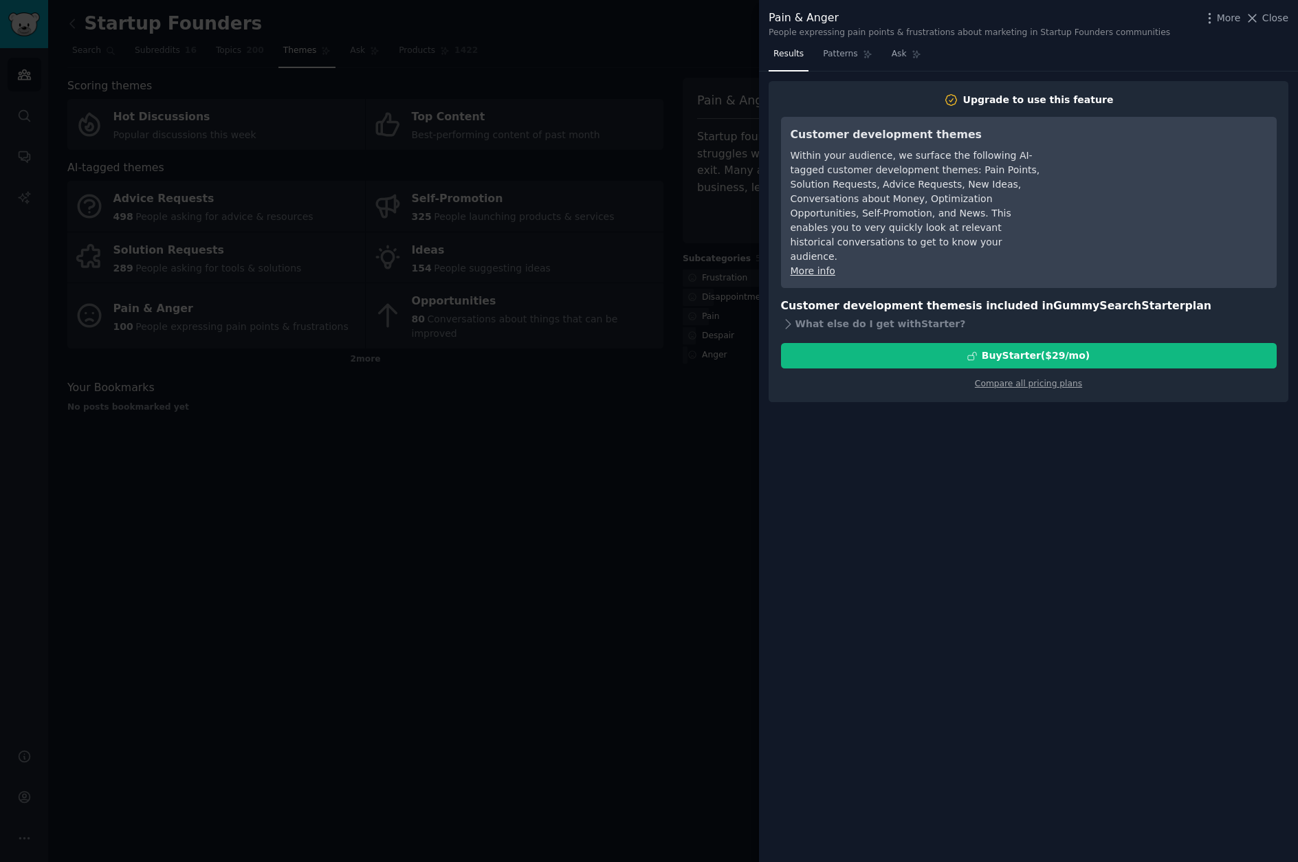
click at [535, 414] on div at bounding box center [649, 431] width 1298 height 862
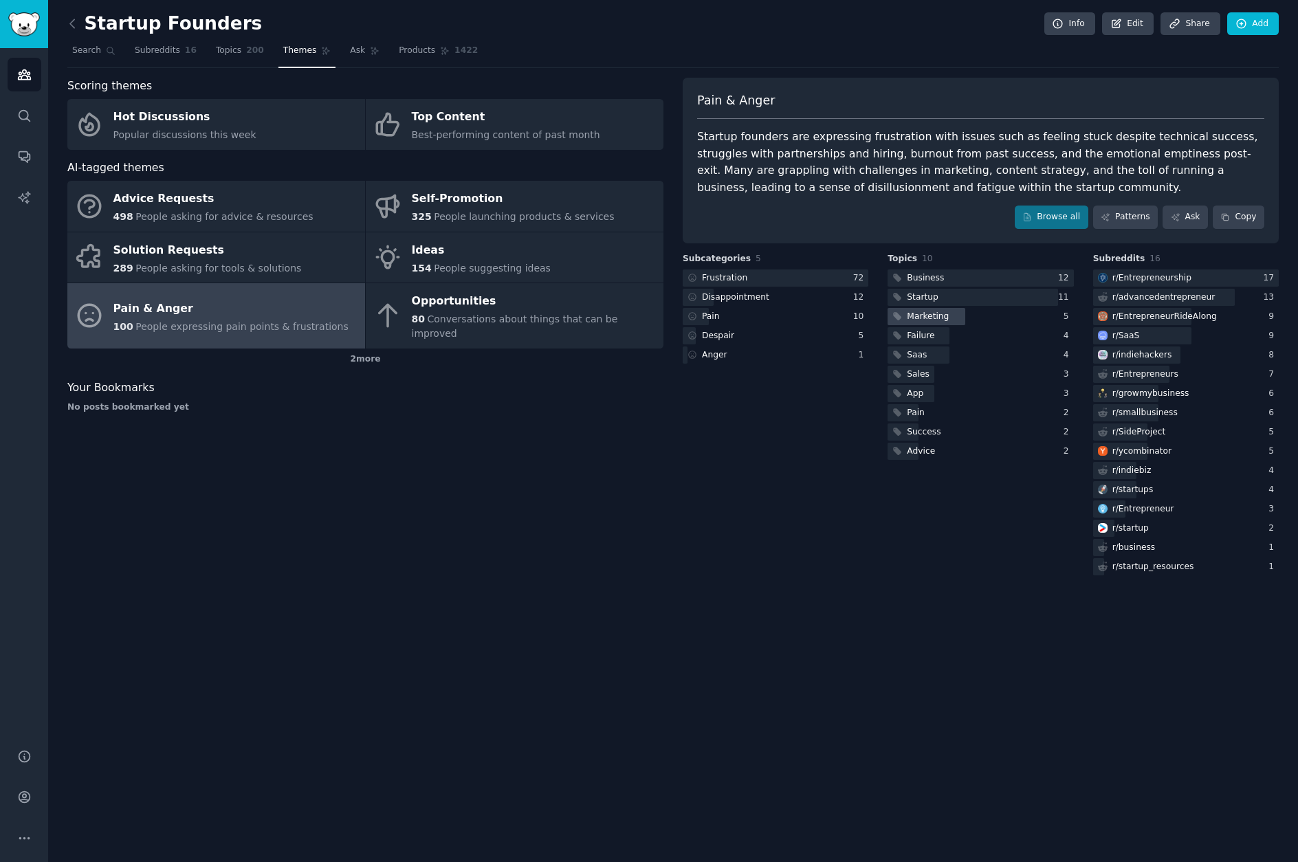
click at [923, 318] on div "Marketing" at bounding box center [928, 317] width 42 height 12
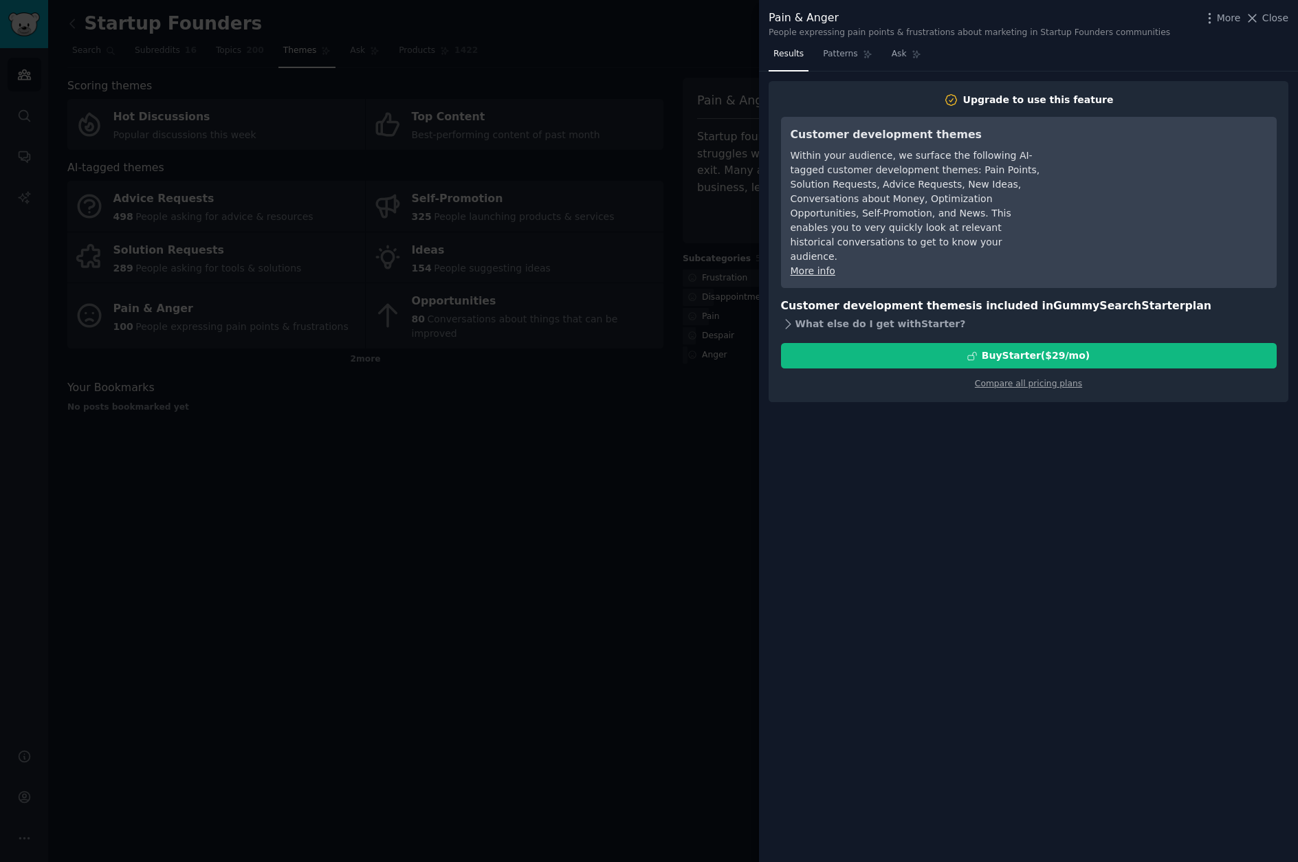
click at [815, 314] on div "What else do I get with Starter ?" at bounding box center [1029, 323] width 496 height 19
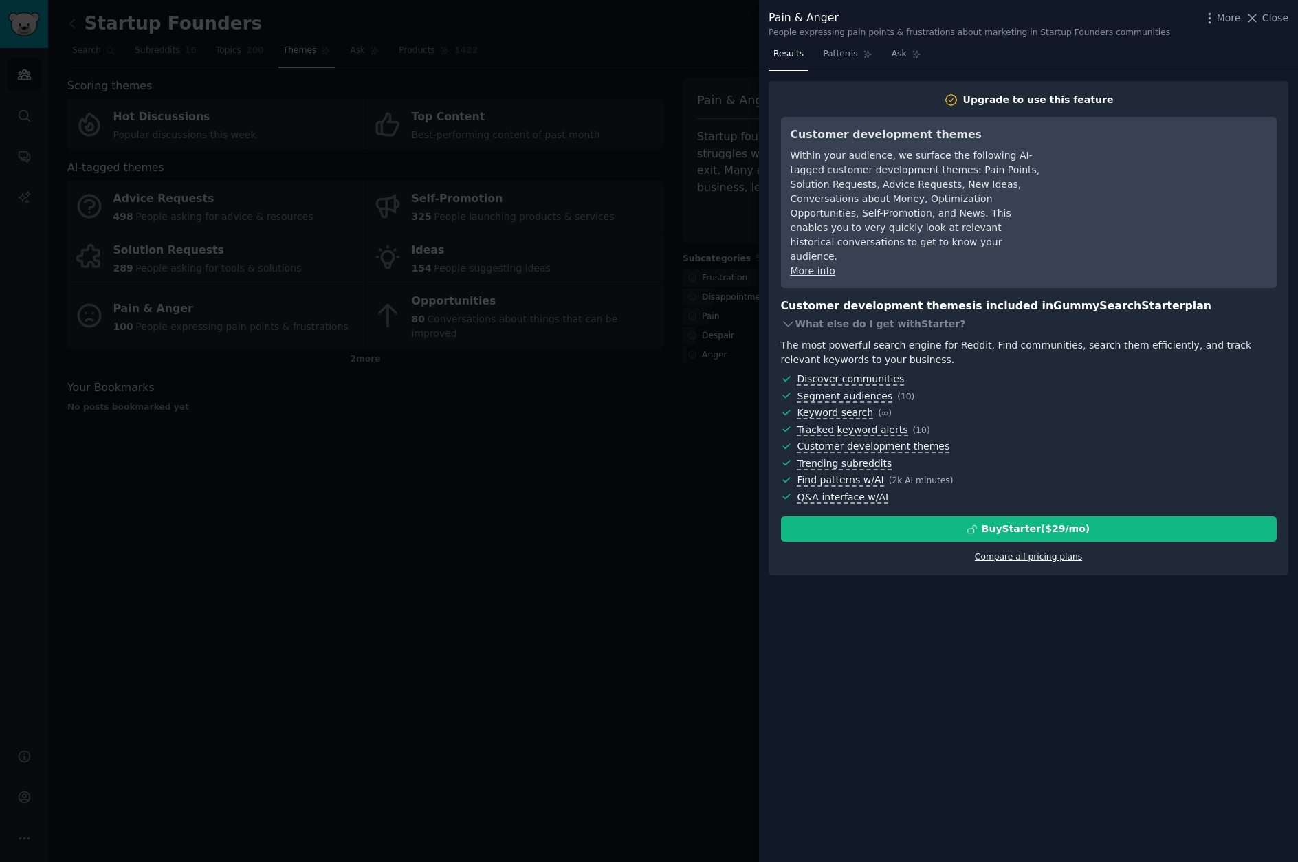
click at [1024, 552] on link "Compare all pricing plans" at bounding box center [1028, 557] width 107 height 10
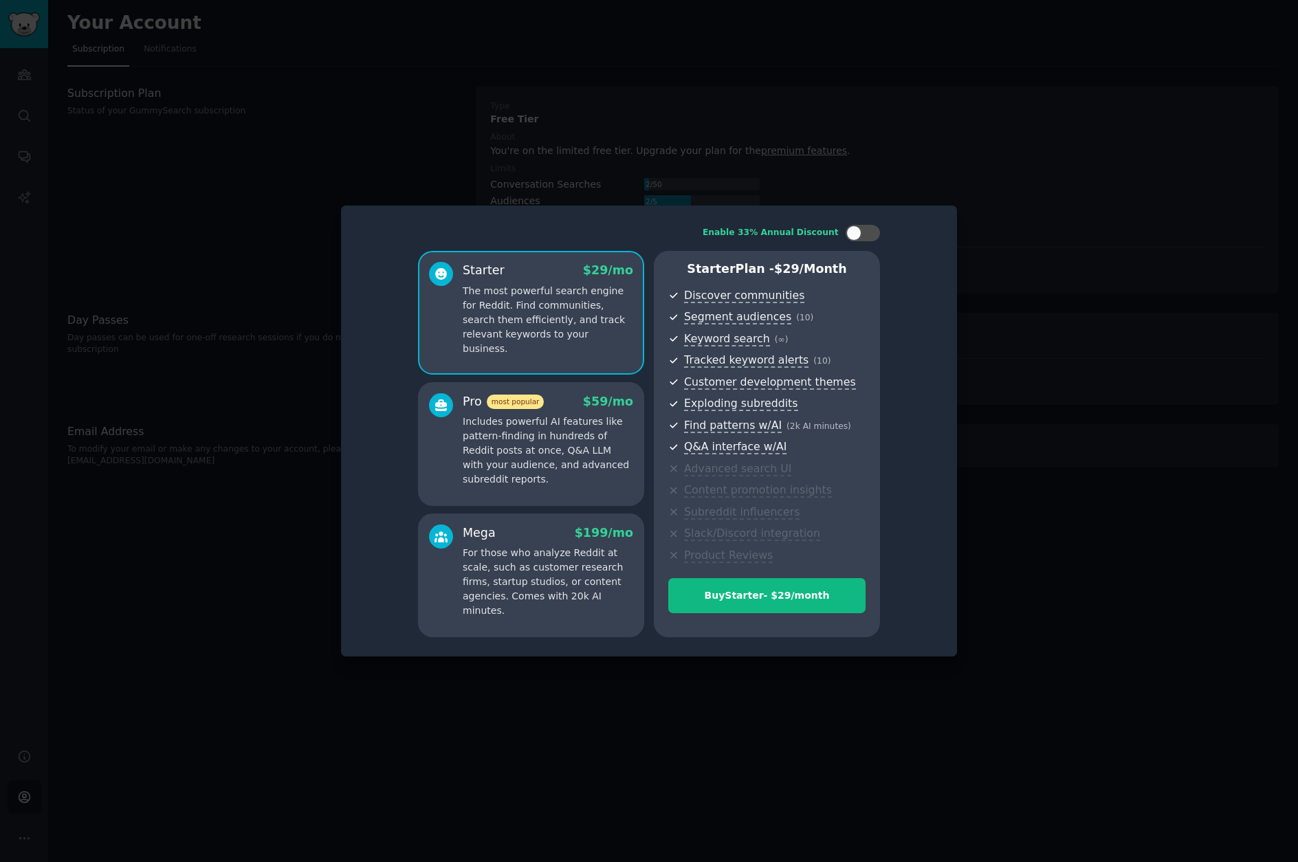
click at [514, 465] on p "Includes powerful AI features like pattern-finding in hundreds of Reddit posts …" at bounding box center [548, 451] width 170 height 72
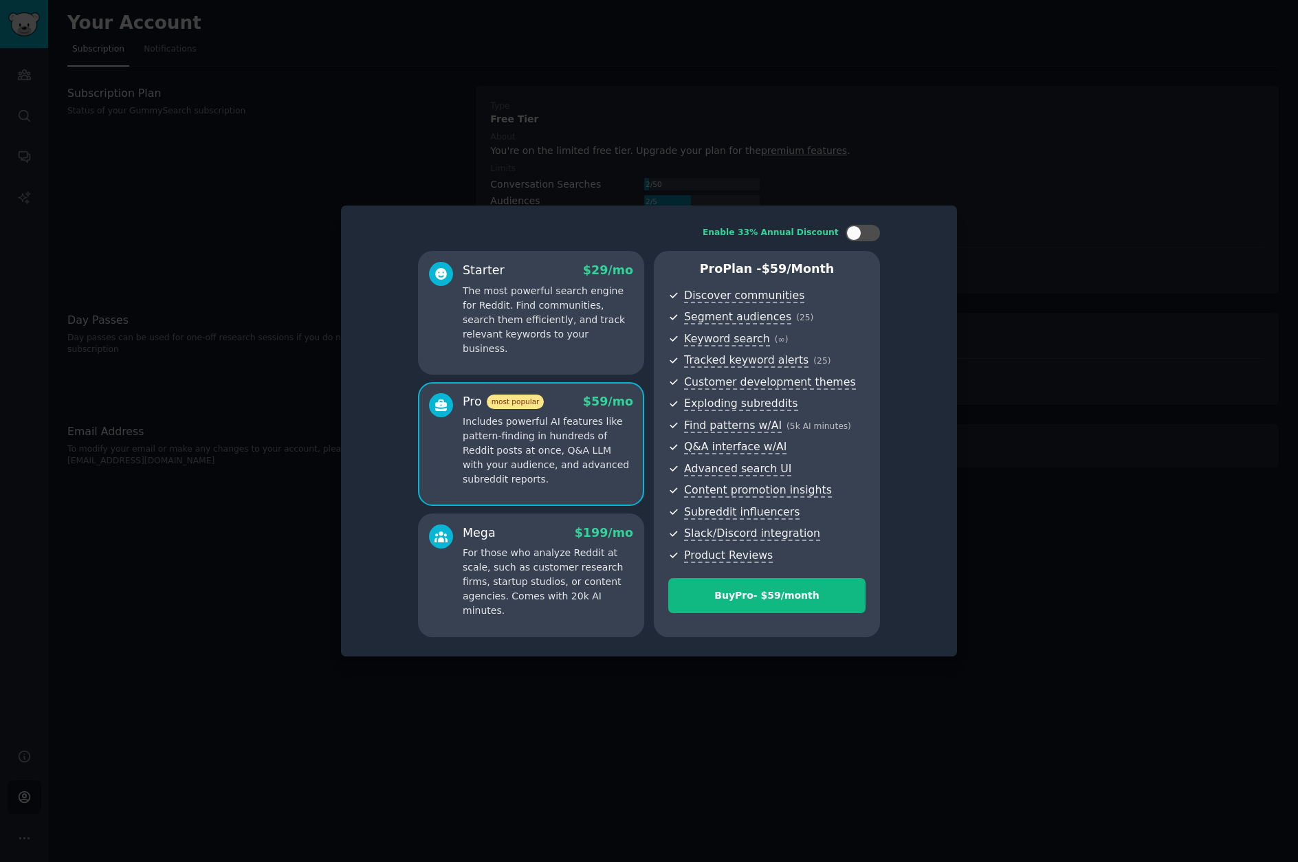
click at [507, 543] on div "Mega $ 199 /mo For those who analyze Reddit at scale, such as customer research…" at bounding box center [548, 572] width 170 height 94
click at [509, 486] on p "Includes powerful AI features like pattern-finding in hundreds of Reddit posts …" at bounding box center [548, 451] width 170 height 72
click at [516, 534] on div "Mega $ 199 /mo" at bounding box center [548, 533] width 170 height 17
click at [522, 470] on p "Includes powerful AI features like pattern-finding in hundreds of Reddit posts …" at bounding box center [548, 451] width 170 height 72
click at [131, 435] on div at bounding box center [649, 431] width 1298 height 862
